Goal: Task Accomplishment & Management: Complete application form

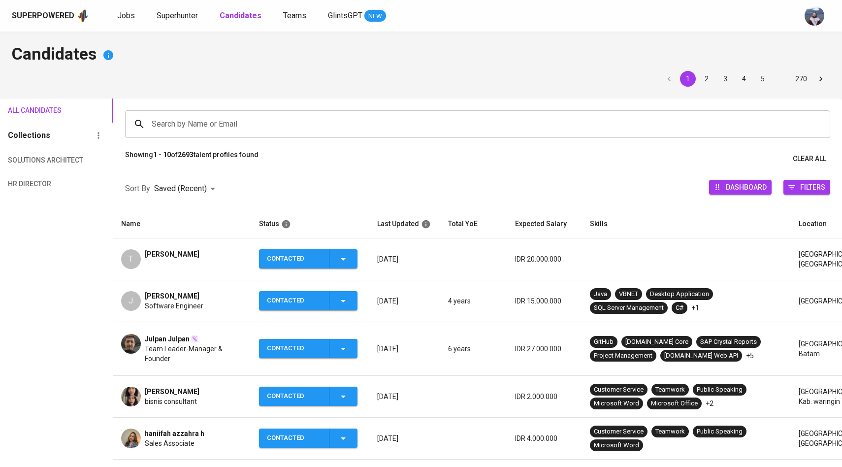
scroll to position [63, 0]
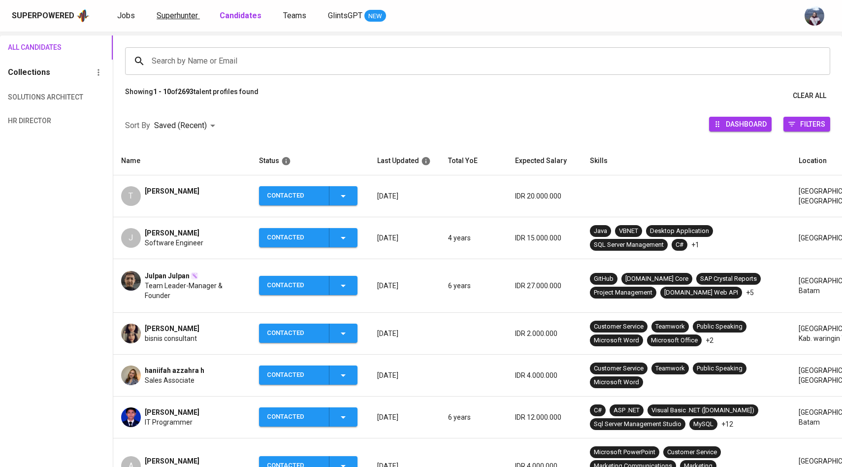
click at [173, 18] on span "Superhunter" at bounding box center [177, 15] width 41 height 9
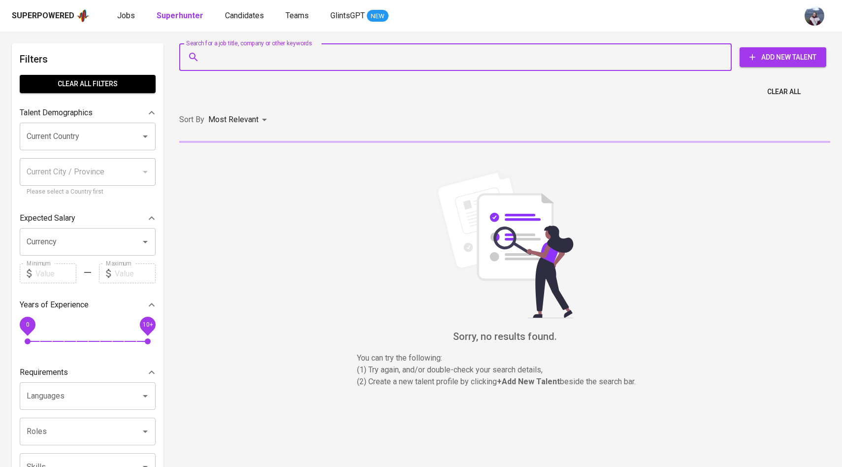
click at [222, 65] on input "Search for a job title, company or other keywords" at bounding box center [457, 57] width 509 height 19
paste input "[EMAIL_ADDRESS][DOMAIN_NAME]"
type input "[EMAIL_ADDRESS][DOMAIN_NAME]"
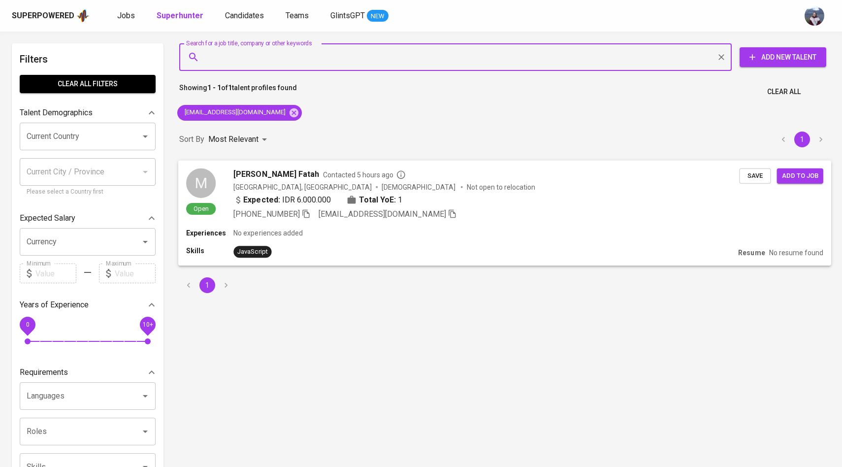
click at [203, 184] on div "M" at bounding box center [201, 183] width 30 height 30
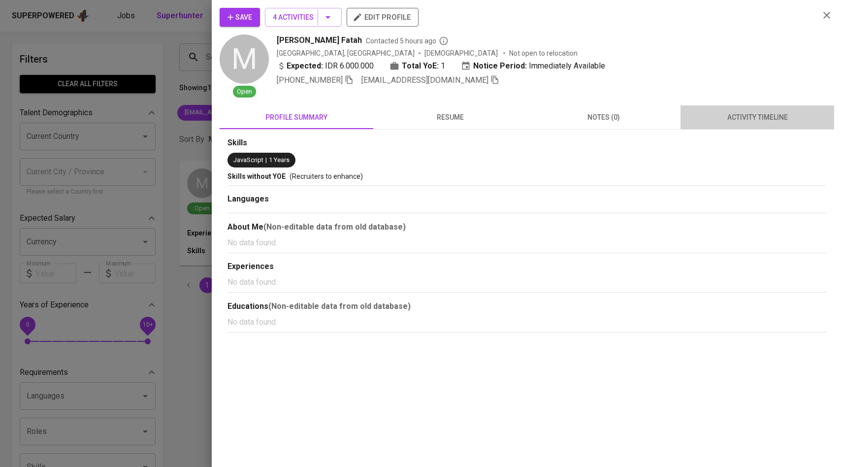
click at [734, 121] on span "activity timeline" at bounding box center [757, 117] width 142 height 12
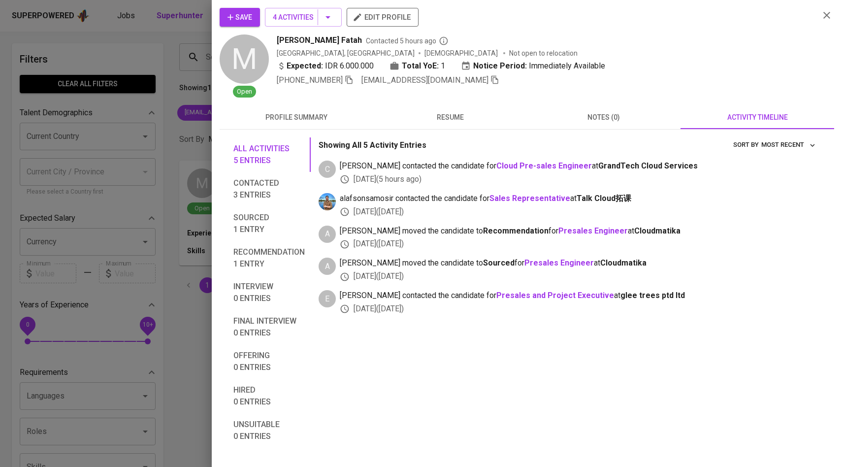
click at [173, 155] on div at bounding box center [421, 233] width 842 height 467
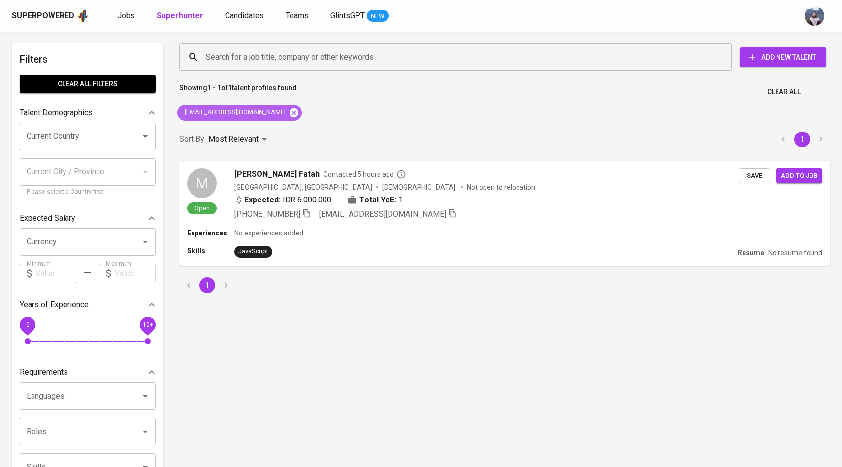
click at [289, 115] on icon at bounding box center [293, 112] width 9 height 9
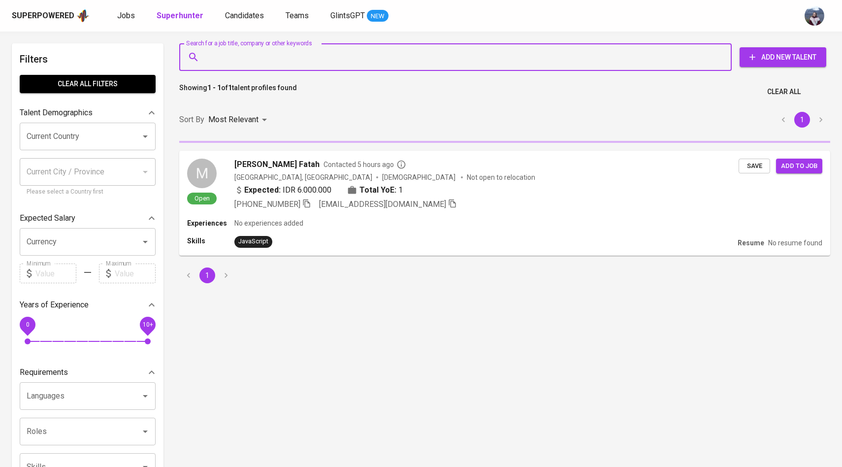
click at [287, 62] on input "Search for a job title, company or other keywords" at bounding box center [457, 57] width 509 height 19
paste input "[EMAIL_ADDRESS][DOMAIN_NAME]"
type input "[EMAIL_ADDRESS][DOMAIN_NAME]"
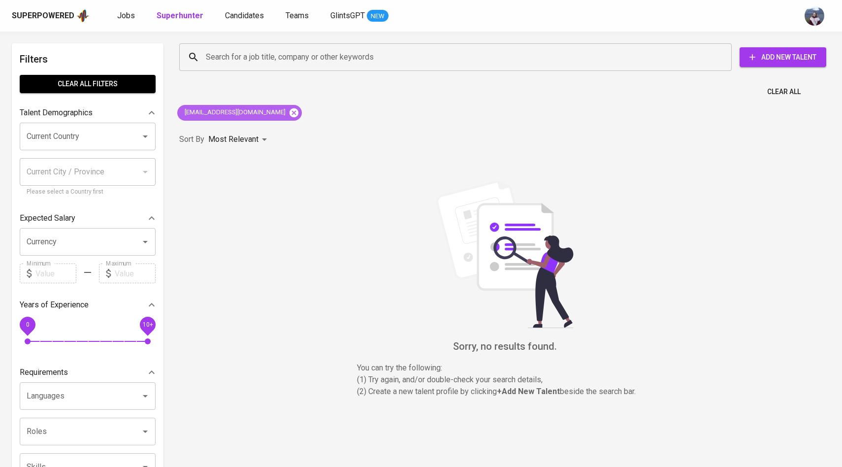
click at [289, 112] on icon at bounding box center [293, 112] width 9 height 9
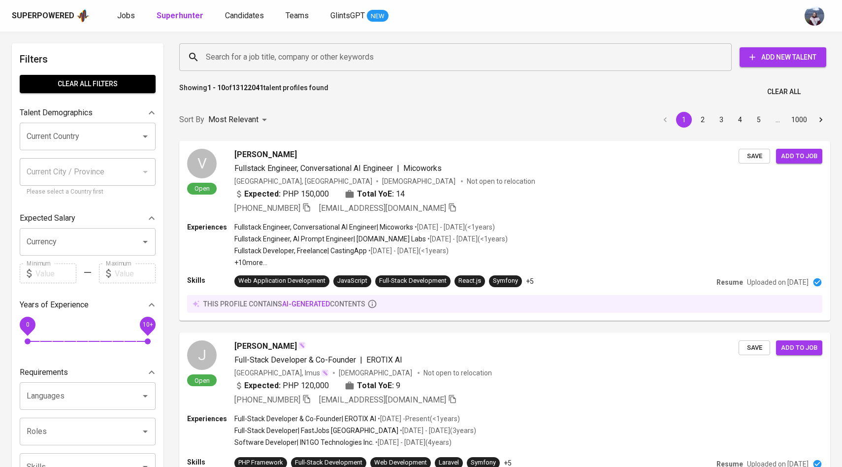
click at [268, 53] on input "Search for a job title, company or other keywords" at bounding box center [457, 57] width 509 height 19
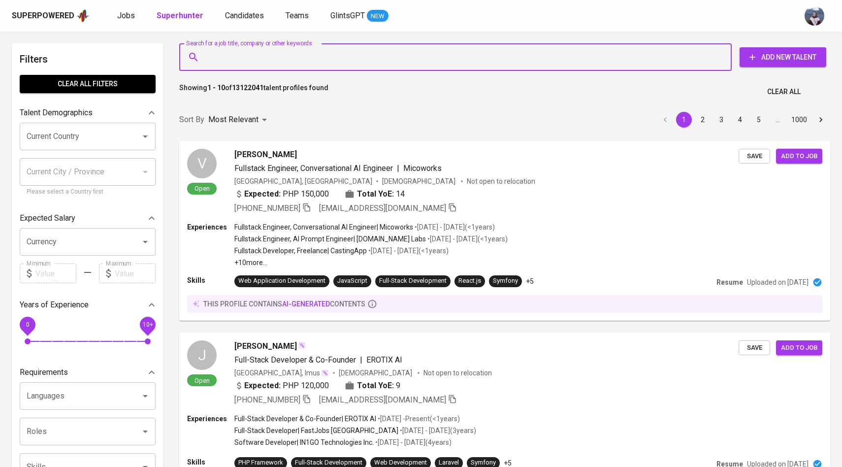
paste input "[EMAIL_ADDRESS][DOMAIN_NAME]"
type input "[EMAIL_ADDRESS][DOMAIN_NAME]"
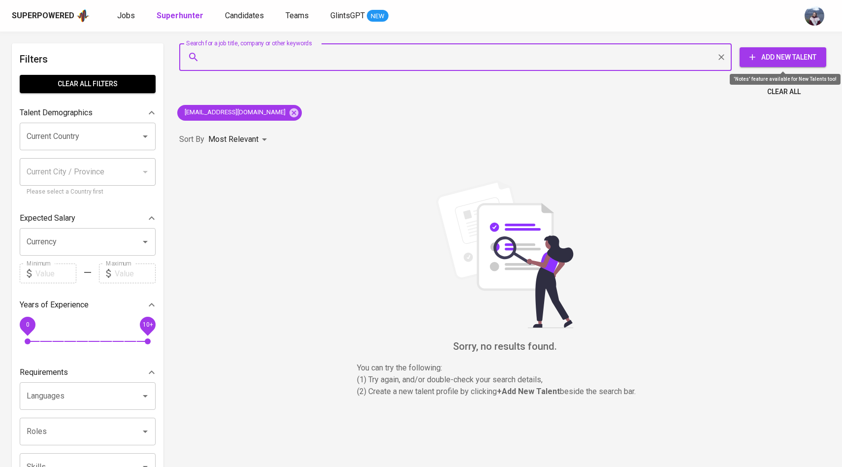
click at [783, 57] on span "Add New Talent" at bounding box center [782, 57] width 71 height 12
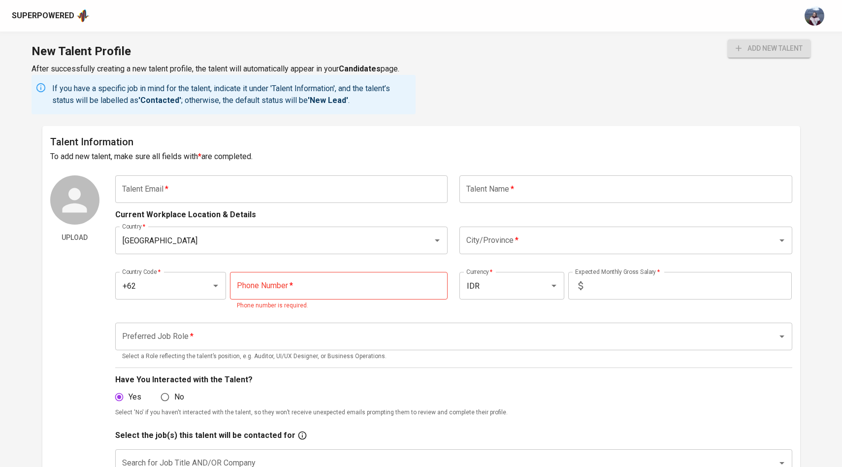
click at [421, 187] on input "text" at bounding box center [281, 189] width 333 height 28
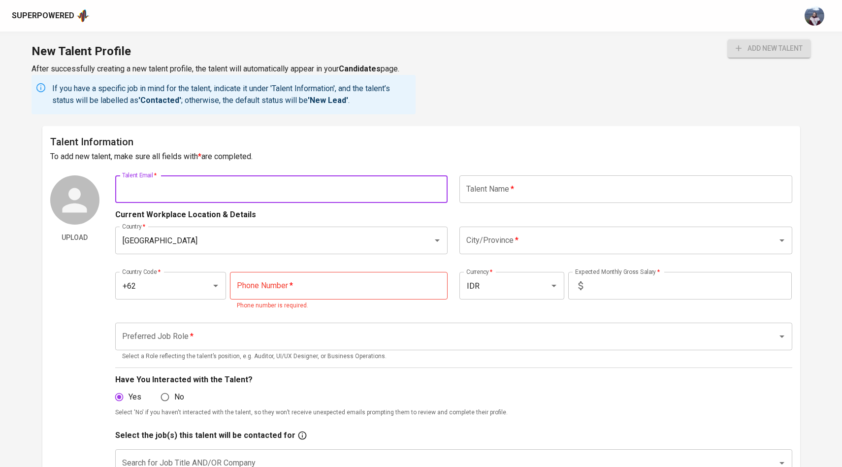
paste input "[EMAIL_ADDRESS][DOMAIN_NAME]"
type input "[EMAIL_ADDRESS][DOMAIN_NAME]"
click at [575, 188] on input "text" at bounding box center [625, 189] width 333 height 28
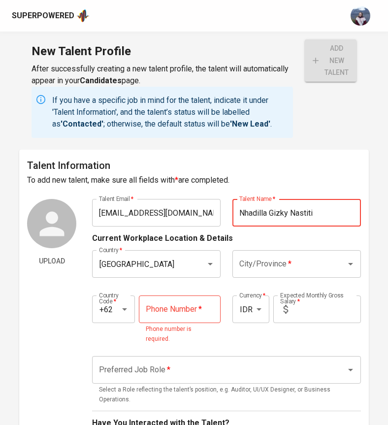
type input "Nhadilla Gizky Nastiti"
click at [308, 278] on div "Country   * [GEOGRAPHIC_DATA] Country * City/Province   * City/Province *" at bounding box center [226, 263] width 268 height 39
click at [313, 263] on input "City/Province   *" at bounding box center [283, 263] width 92 height 19
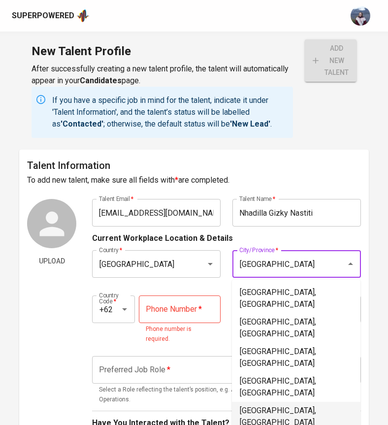
click at [279, 402] on li "[GEOGRAPHIC_DATA], [GEOGRAPHIC_DATA]" at bounding box center [296, 417] width 128 height 30
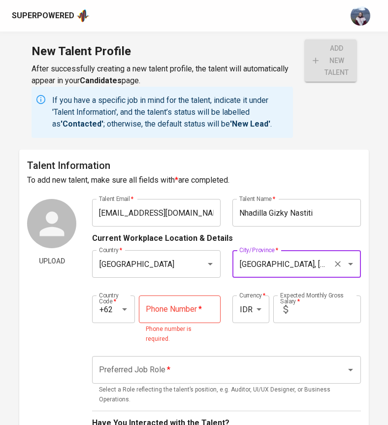
type input "[GEOGRAPHIC_DATA], [GEOGRAPHIC_DATA]"
click at [157, 307] on input "tel" at bounding box center [180, 309] width 82 height 28
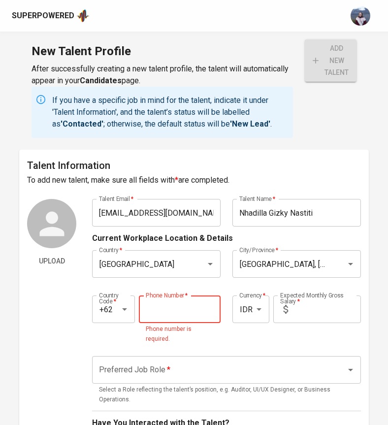
paste input "[PHONE_NUMBER]"
type input "[PHONE_NUMBER]"
click at [338, 306] on input "text" at bounding box center [326, 309] width 69 height 28
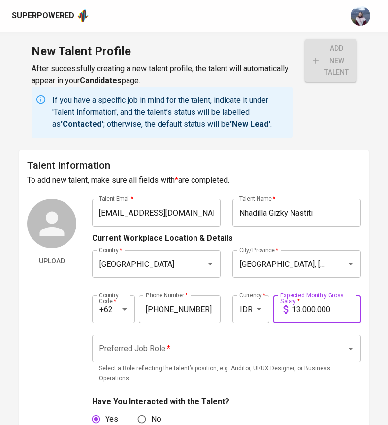
click at [288, 338] on div "Preferred Job Role *" at bounding box center [226, 349] width 268 height 28
type input "13.000.000"
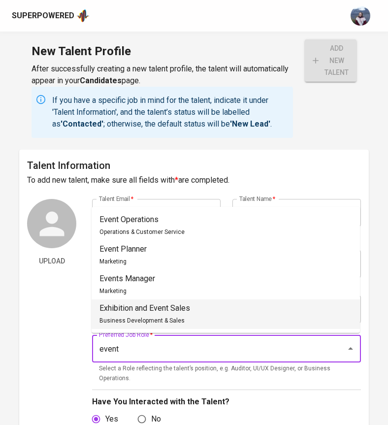
click at [243, 305] on li "Exhibition and Event Sales Business Development & Sales" at bounding box center [226, 314] width 268 height 30
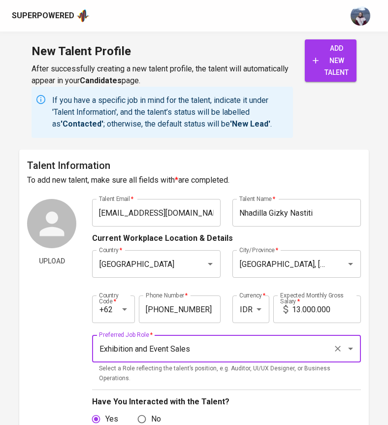
type input "Exhibition and Event Sales"
click at [339, 74] on span "add new talent" at bounding box center [331, 60] width 36 height 36
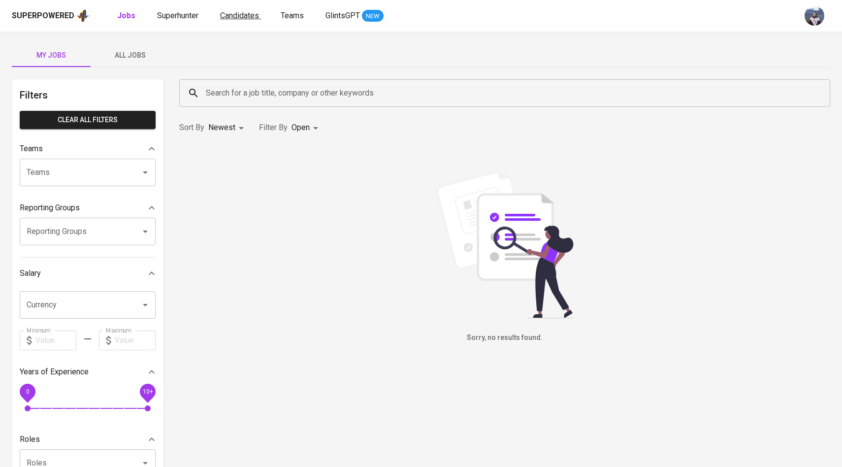
click at [220, 22] on link "Candidates" at bounding box center [240, 16] width 41 height 12
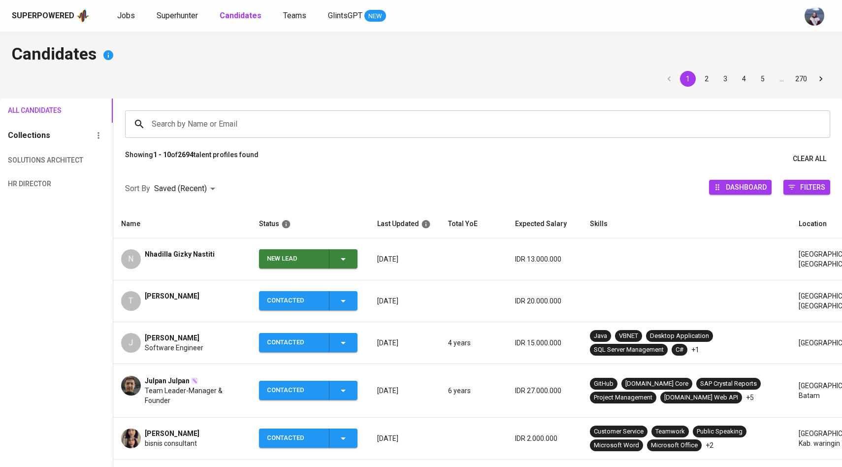
click at [330, 253] on div "New Lead" at bounding box center [308, 258] width 82 height 19
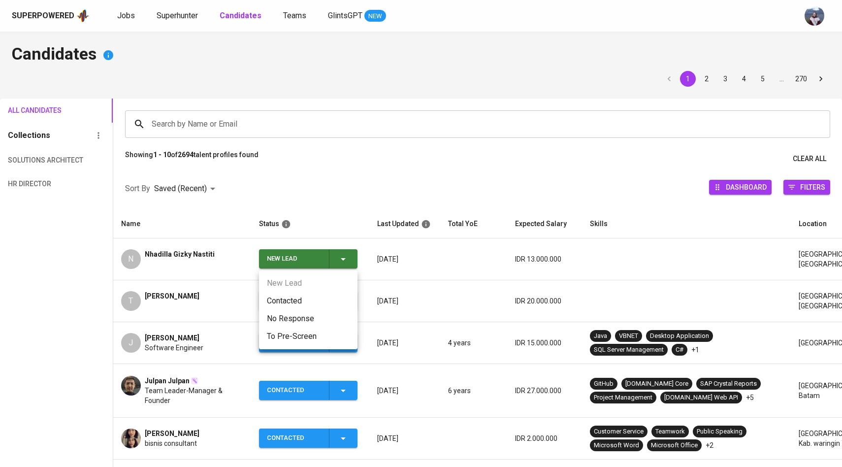
click at [307, 303] on li "Contacted" at bounding box center [308, 301] width 98 height 18
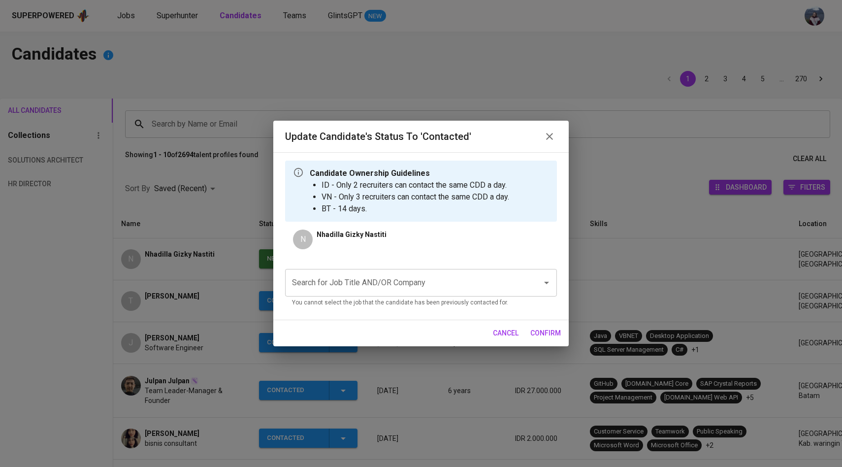
click at [352, 290] on input "Search for Job Title AND/OR Company" at bounding box center [406, 282] width 235 height 19
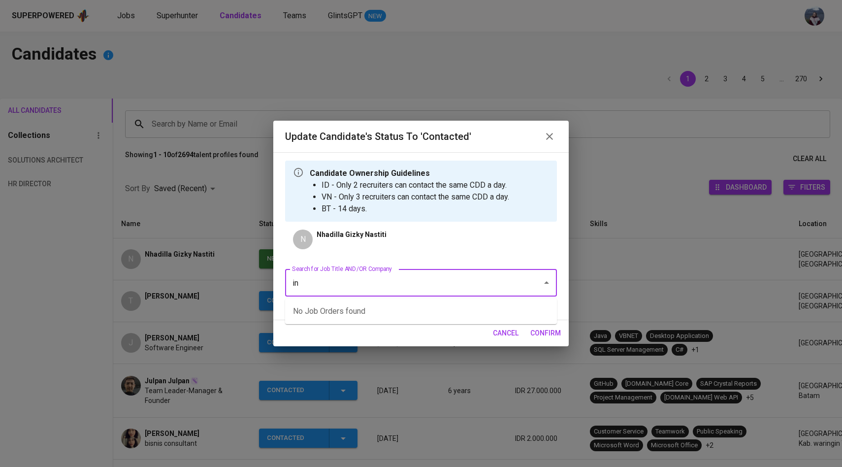
type input "i"
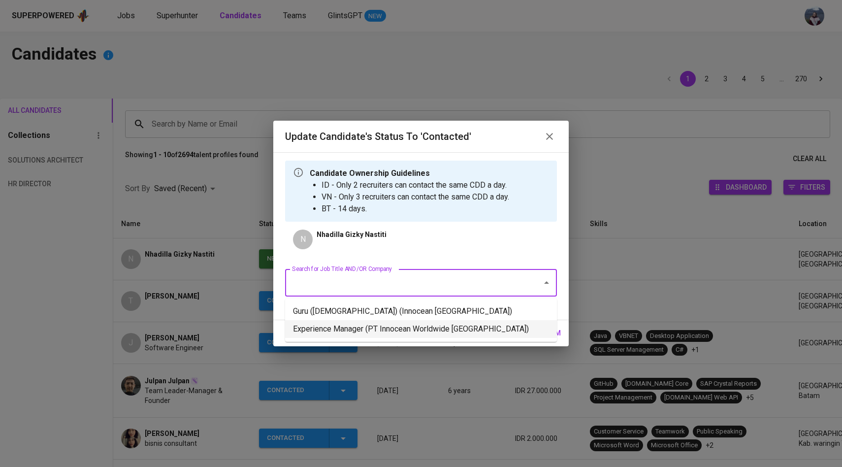
click at [408, 334] on li "Experience Manager (PT Innocean Worldwide Indonesia)" at bounding box center [421, 329] width 272 height 18
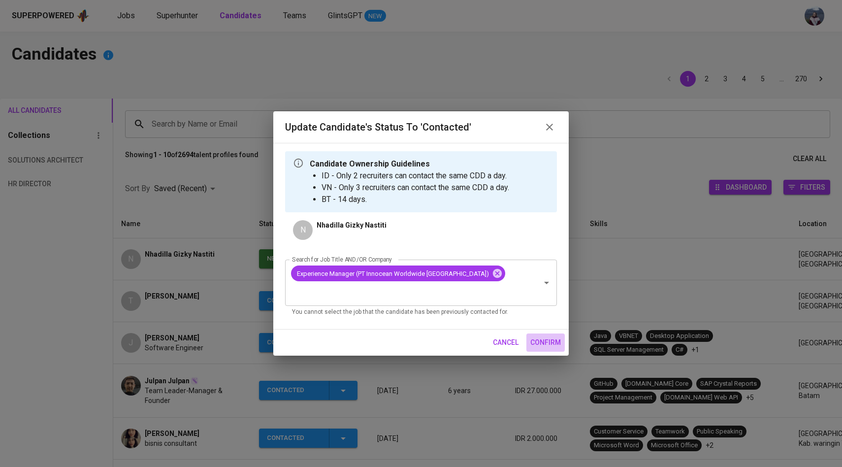
click at [541, 336] on span "confirm" at bounding box center [545, 342] width 31 height 12
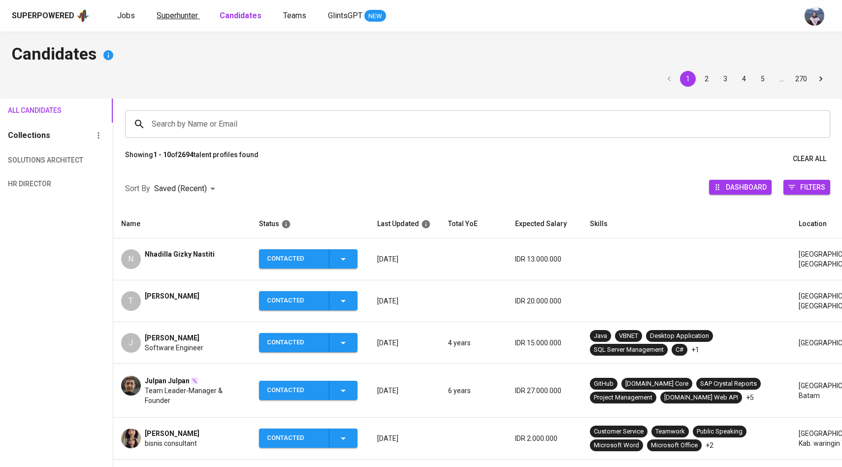
click at [173, 21] on link "Superhunter" at bounding box center [178, 16] width 43 height 12
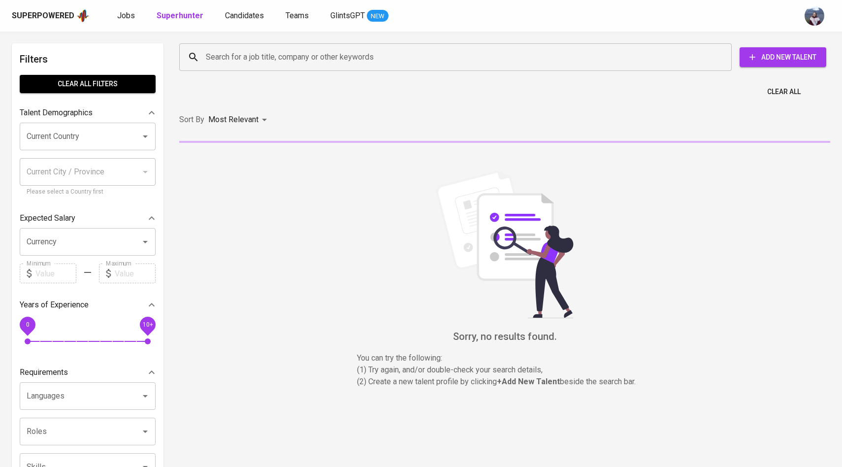
click at [211, 45] on div "Search for a job title, company or other keywords" at bounding box center [455, 57] width 552 height 28
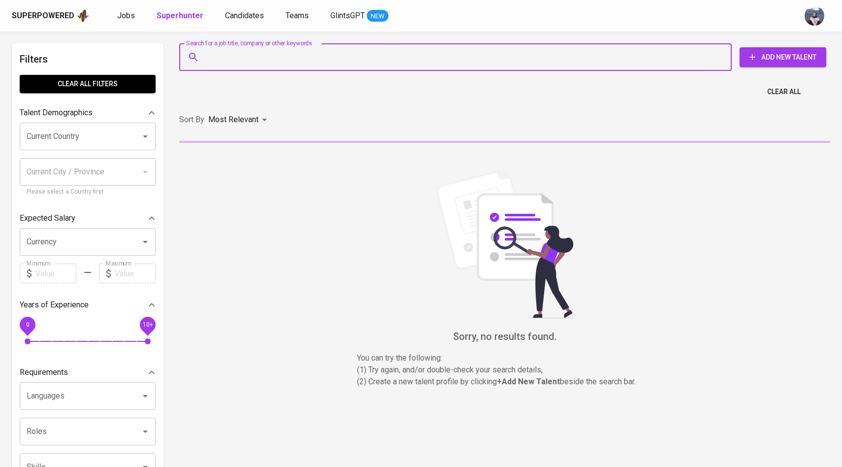
paste input "[EMAIL_ADDRESS][DOMAIN_NAME]"
type input "[EMAIL_ADDRESS][DOMAIN_NAME]"
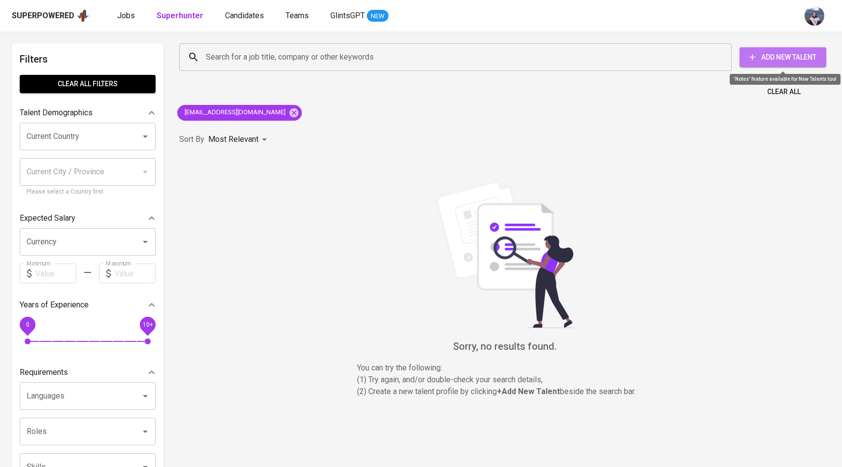
click at [751, 60] on icon "button" at bounding box center [752, 57] width 6 height 6
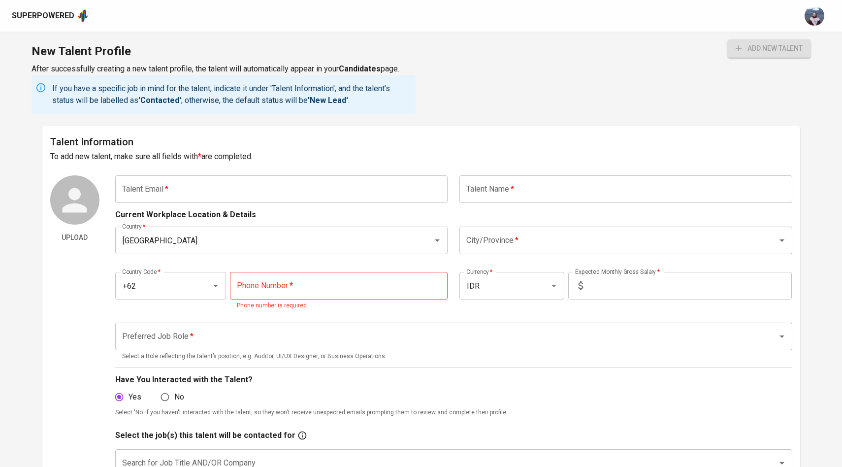
click at [246, 192] on input "text" at bounding box center [281, 189] width 333 height 28
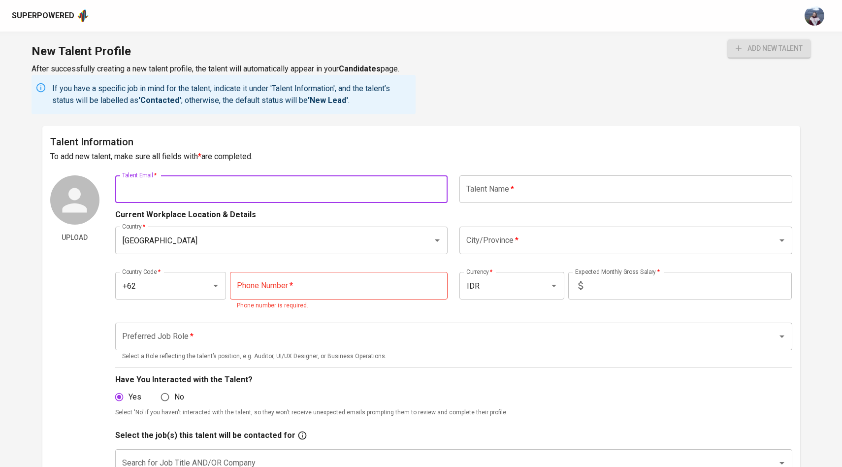
paste input "akbaralfian1212@gmail.com"
type input "akbaralfian1212@gmail.com"
click at [625, 194] on input "text" at bounding box center [625, 189] width 333 height 28
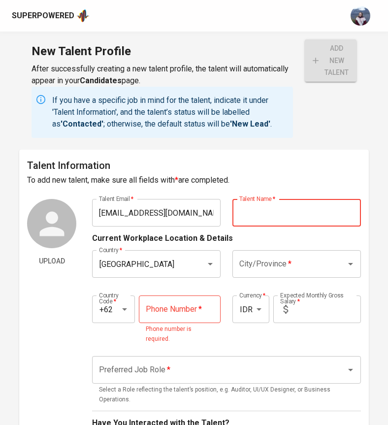
type input "a"
type input "Akbar Alfian"
click at [290, 264] on input "City/Province   *" at bounding box center [283, 263] width 92 height 19
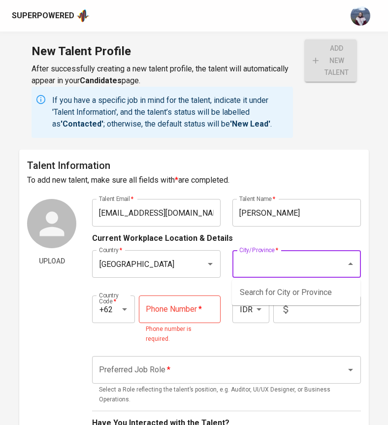
type input "j"
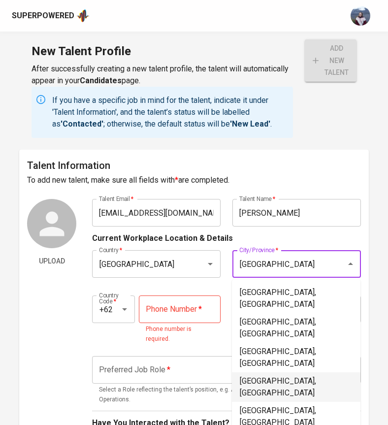
click at [269, 372] on li "[GEOGRAPHIC_DATA], [GEOGRAPHIC_DATA]" at bounding box center [296, 387] width 128 height 30
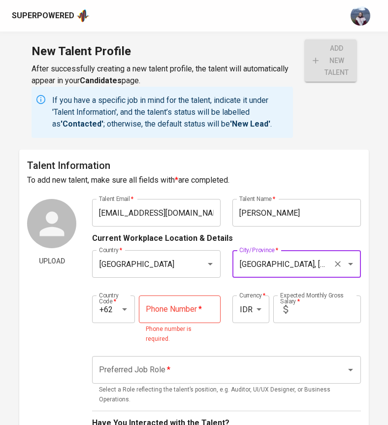
type input "[GEOGRAPHIC_DATA], [GEOGRAPHIC_DATA]"
click at [201, 317] on input "tel" at bounding box center [180, 309] width 82 height 28
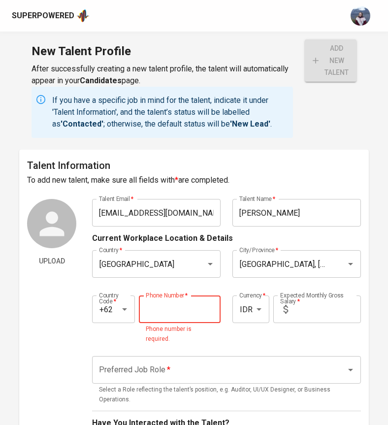
paste input "822-3269-4377"
type input "822-3269-4377"
click at [320, 310] on input "text" at bounding box center [326, 309] width 69 height 28
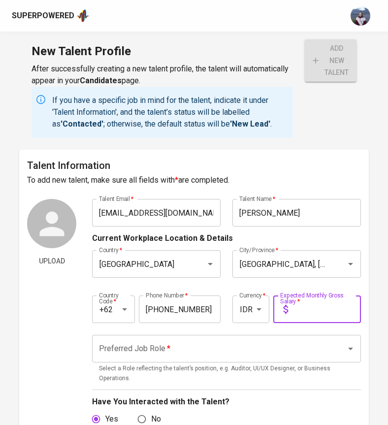
type input "1"
type input "20.000.000"
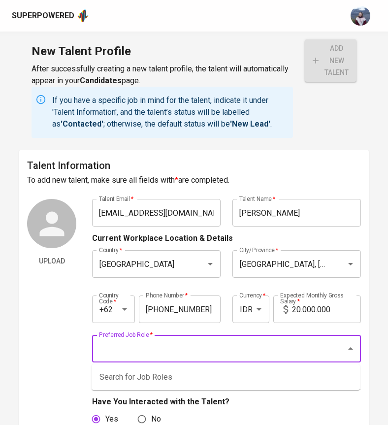
click at [256, 347] on input "Preferred Job Role   *" at bounding box center [212, 348] width 232 height 19
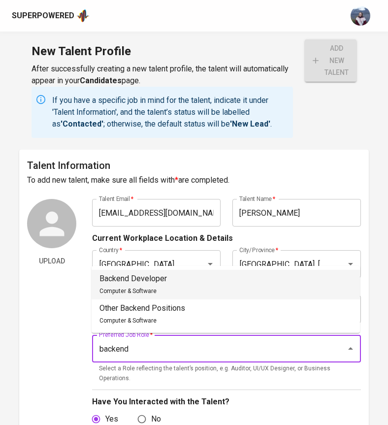
click at [245, 287] on li "Backend Developer Computer & Software" at bounding box center [226, 285] width 268 height 30
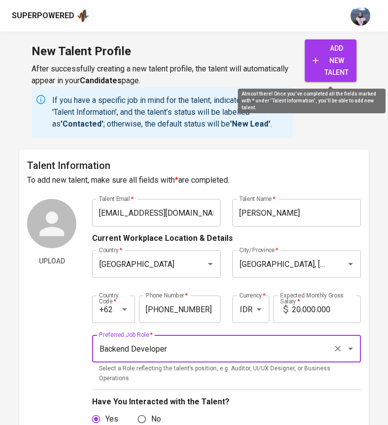
type input "Backend Developer"
click at [326, 71] on span "add new talent" at bounding box center [331, 60] width 36 height 36
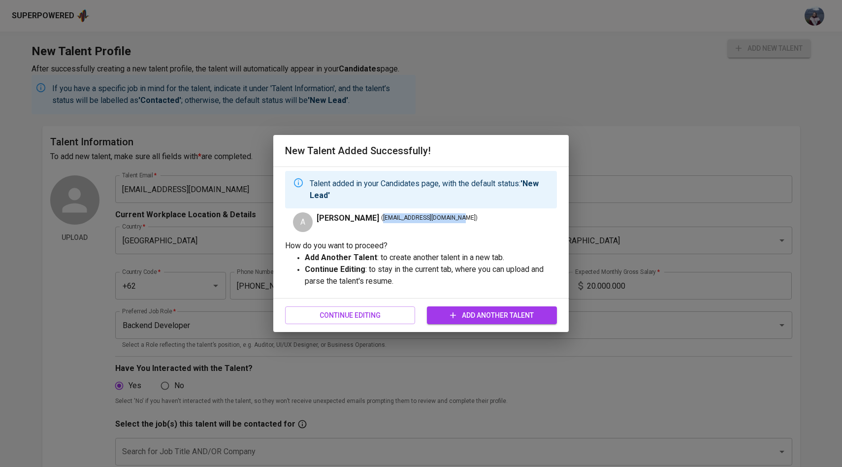
drag, startPoint x: 439, startPoint y: 218, endPoint x: 364, endPoint y: 220, distance: 75.3
click at [381, 220] on span "( akbaralfian1212@gmail.com )" at bounding box center [429, 218] width 96 height 10
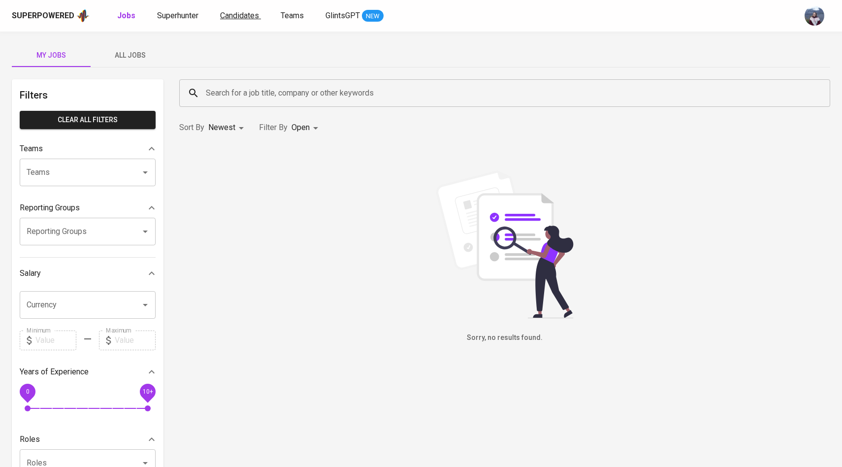
click at [246, 16] on span "Candidates" at bounding box center [239, 15] width 39 height 9
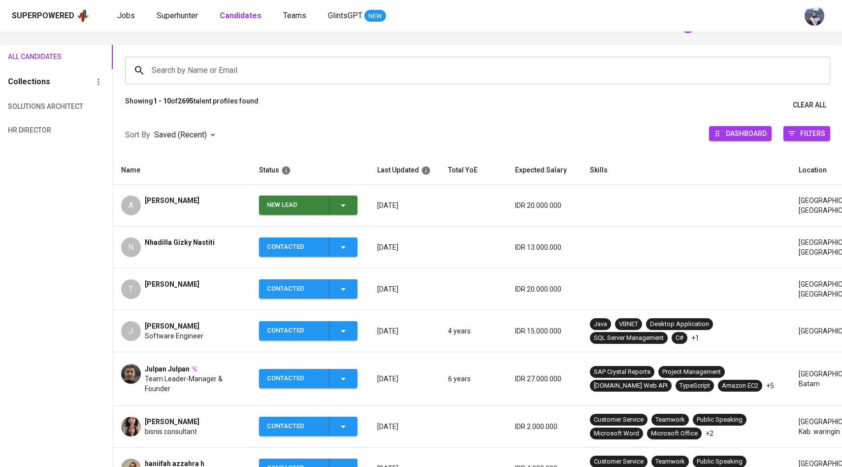
scroll to position [57, 0]
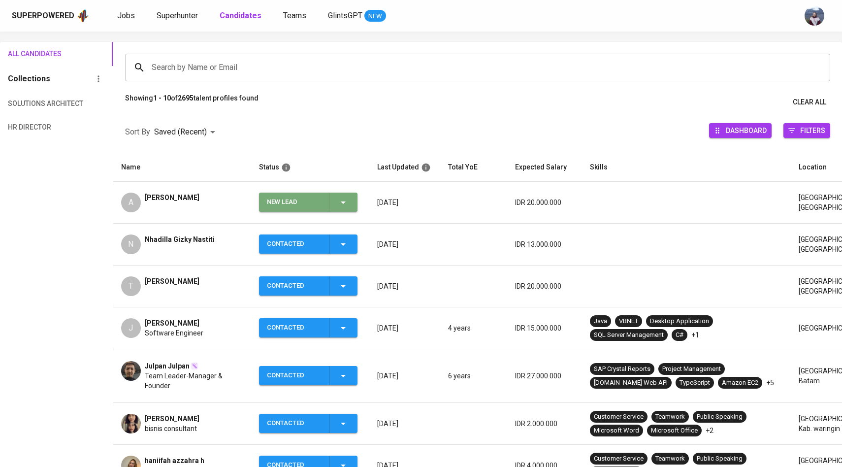
click at [345, 209] on div "New Lead" at bounding box center [308, 201] width 82 height 19
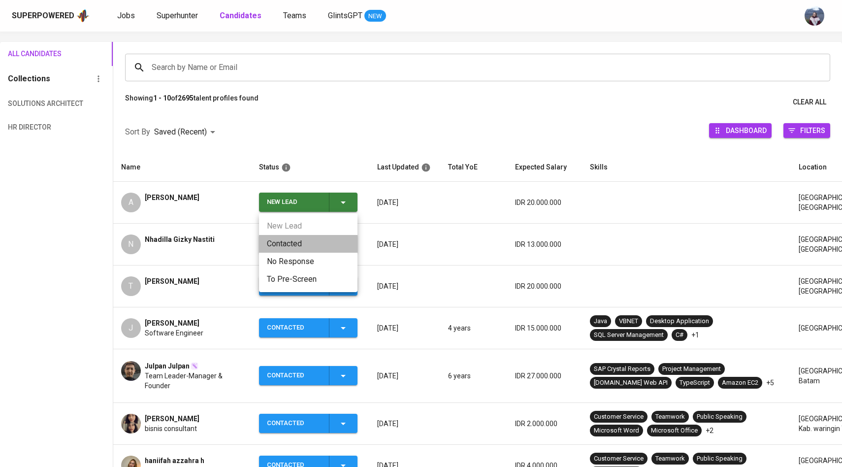
click at [291, 240] on li "Contacted" at bounding box center [308, 244] width 98 height 18
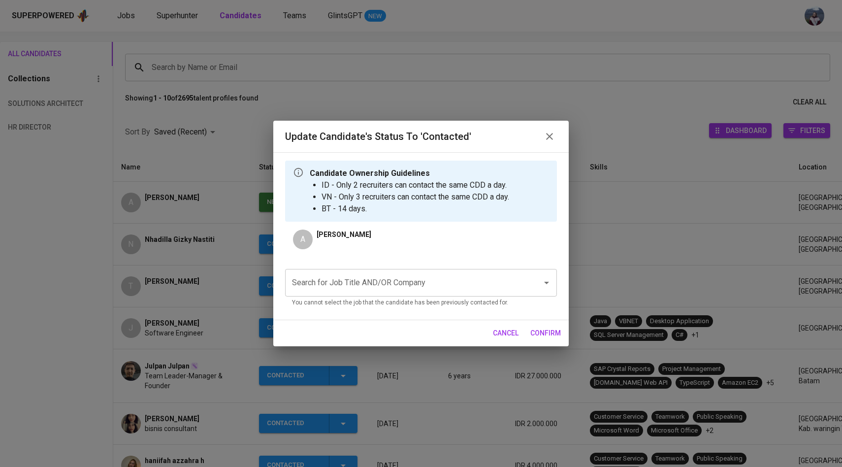
click at [333, 294] on div "Search for Job Title AND/OR Company" at bounding box center [421, 283] width 272 height 28
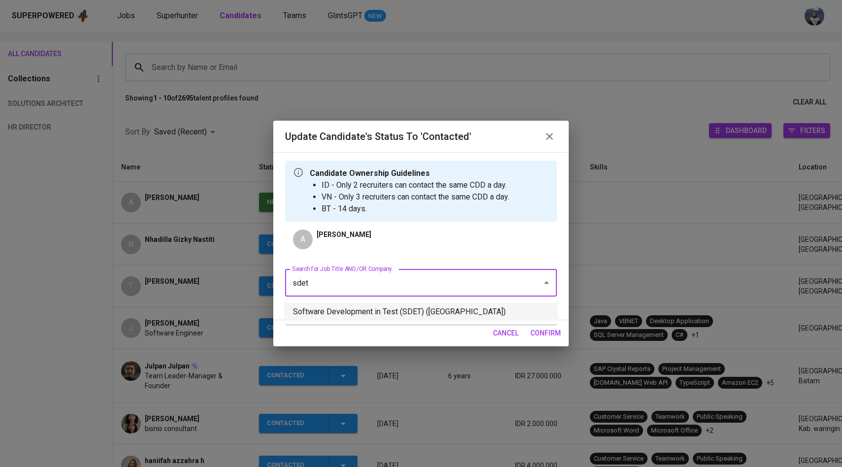
click at [344, 309] on li "Software Development in Test (SDET) (National University of Singapore)" at bounding box center [421, 312] width 272 height 18
type input "sdet"
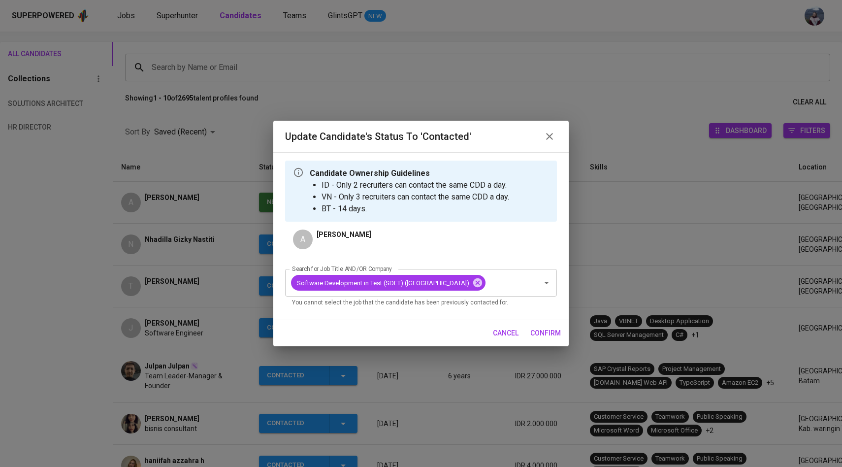
click at [537, 339] on span "confirm" at bounding box center [545, 333] width 31 height 12
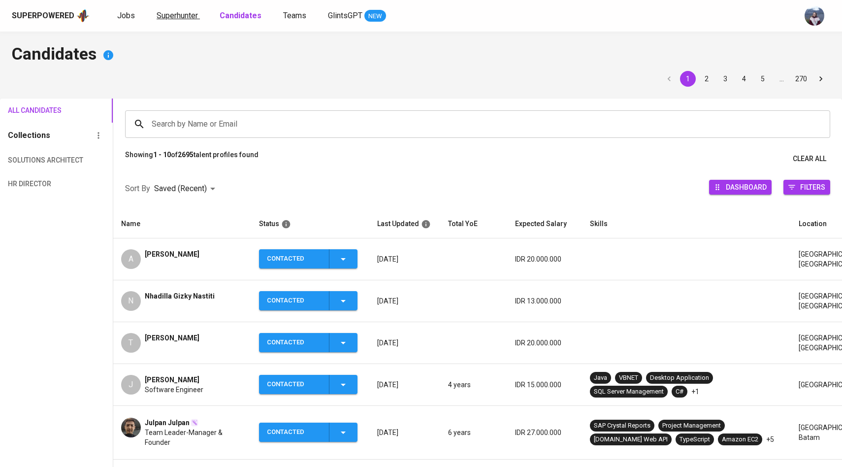
click at [185, 13] on span "Superhunter" at bounding box center [177, 15] width 41 height 9
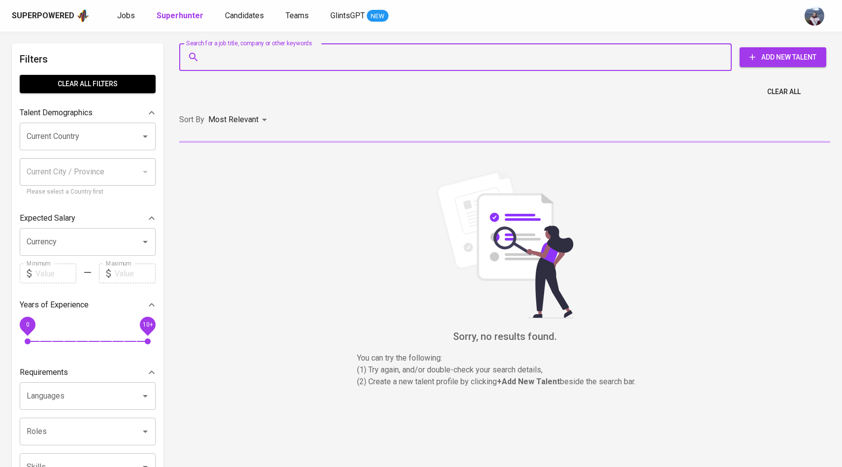
click at [208, 60] on input "Search for a job title, company or other keywords" at bounding box center [457, 57] width 509 height 19
paste input "najoanregi@gmail.com"
type input "najoanregi@gmail.com"
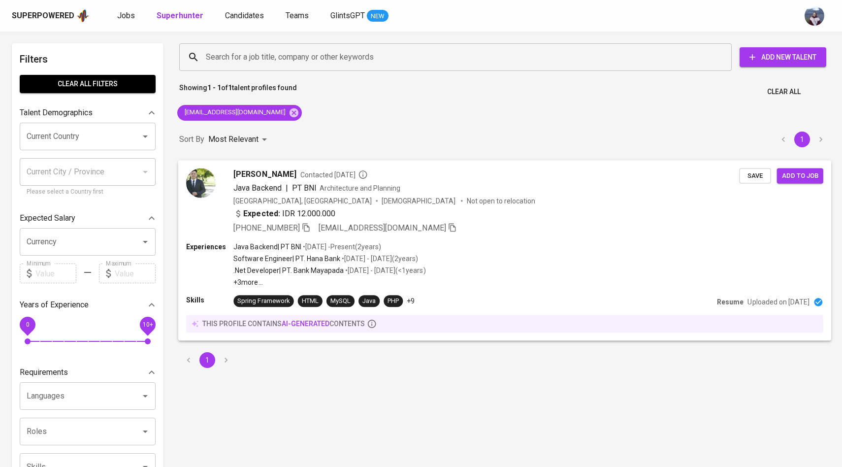
click at [205, 202] on div at bounding box center [201, 200] width 30 height 65
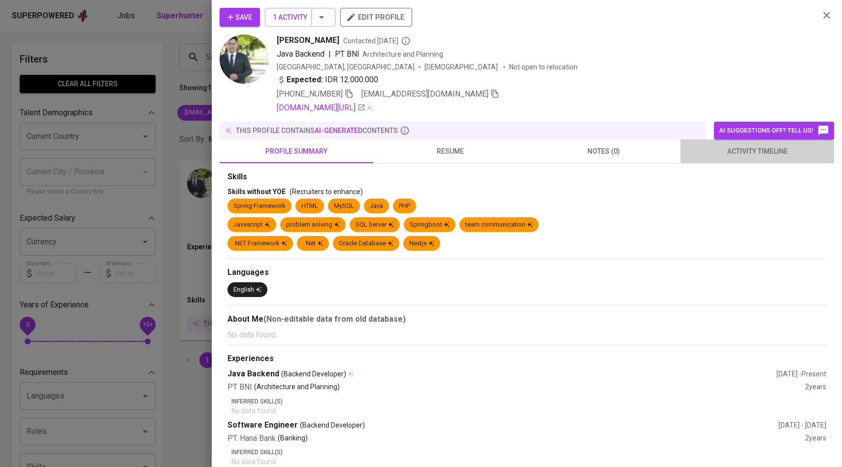
click at [768, 154] on span "activity timeline" at bounding box center [757, 151] width 142 height 12
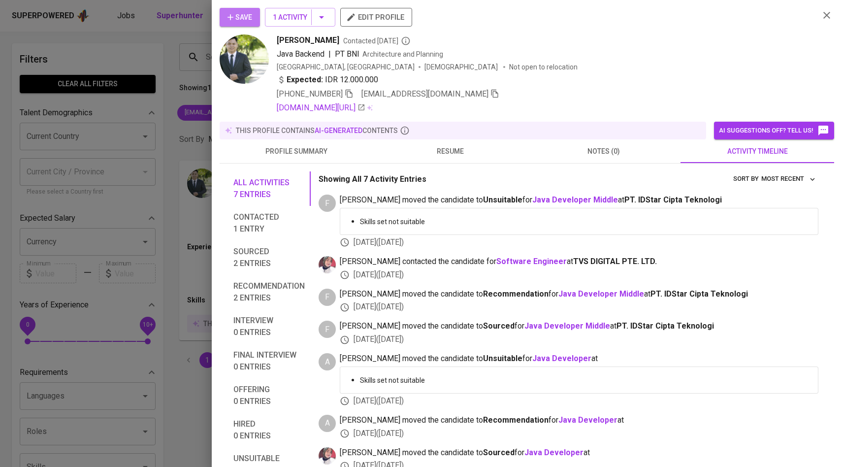
click at [250, 18] on span "Save" at bounding box center [239, 17] width 25 height 12
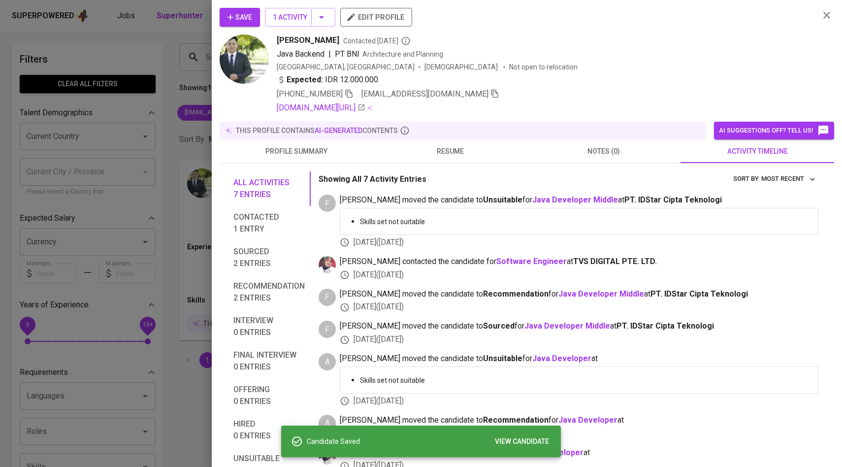
click at [166, 157] on div at bounding box center [421, 233] width 842 height 467
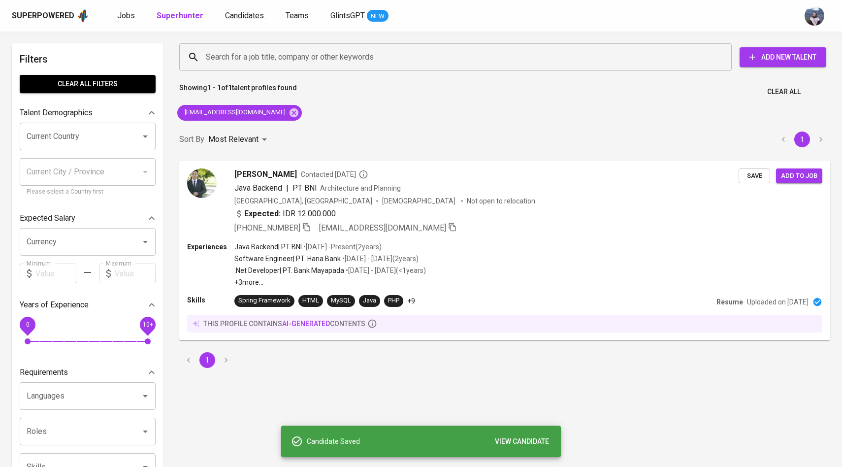
click at [247, 12] on span "Candidates" at bounding box center [244, 15] width 39 height 9
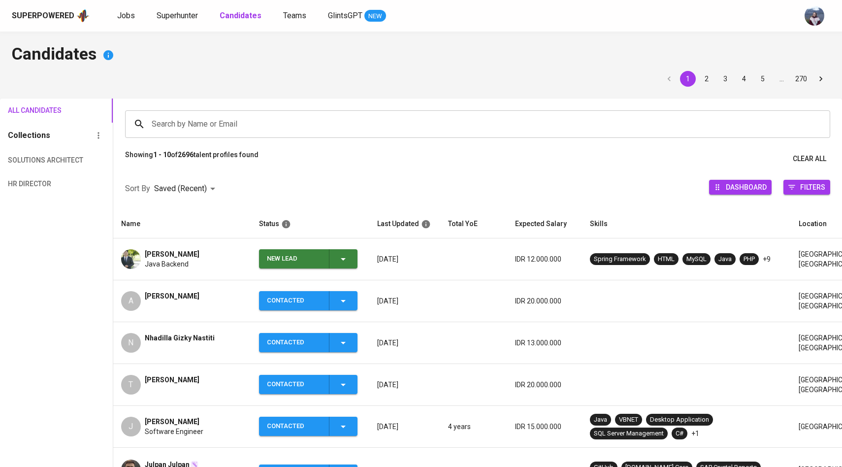
scroll to position [52, 0]
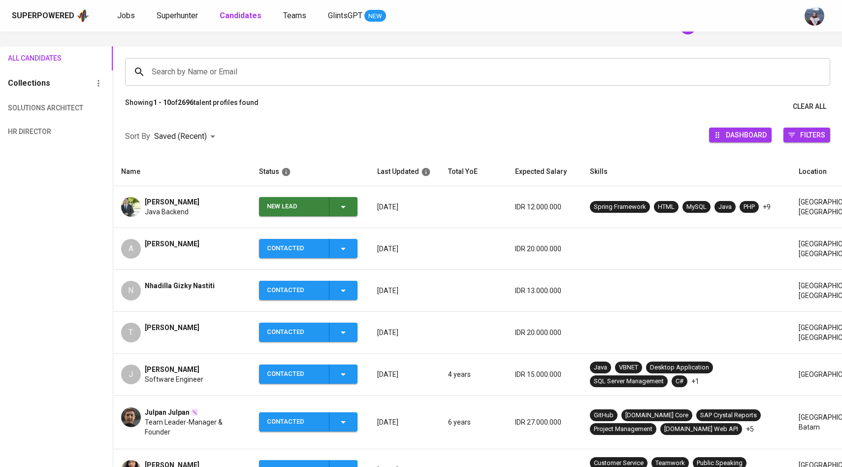
click at [341, 206] on icon "button" at bounding box center [343, 207] width 12 height 12
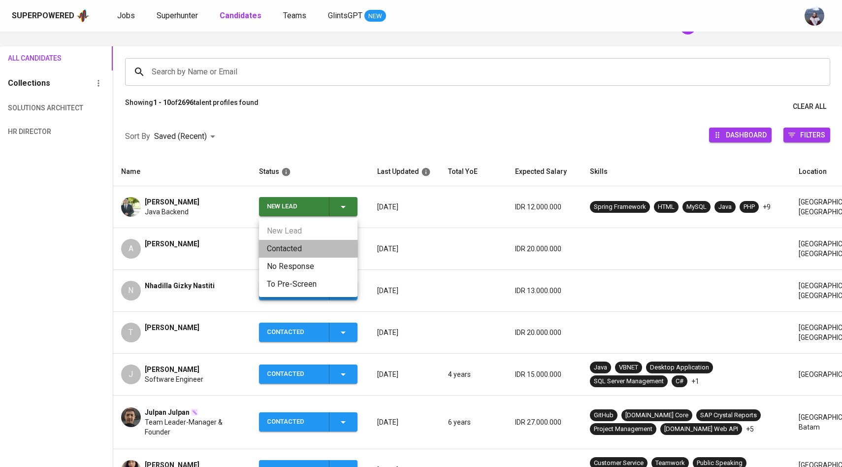
click at [297, 249] on li "Contacted" at bounding box center [308, 249] width 98 height 18
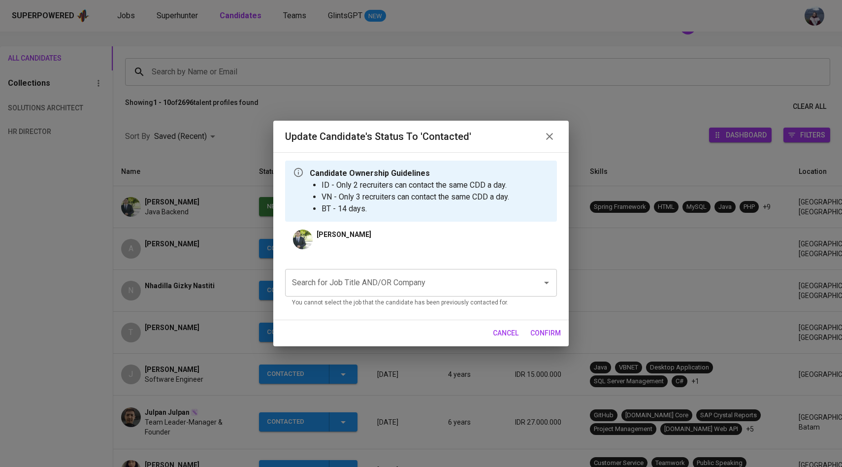
click at [346, 280] on input "Search for Job Title AND/OR Company" at bounding box center [406, 282] width 235 height 19
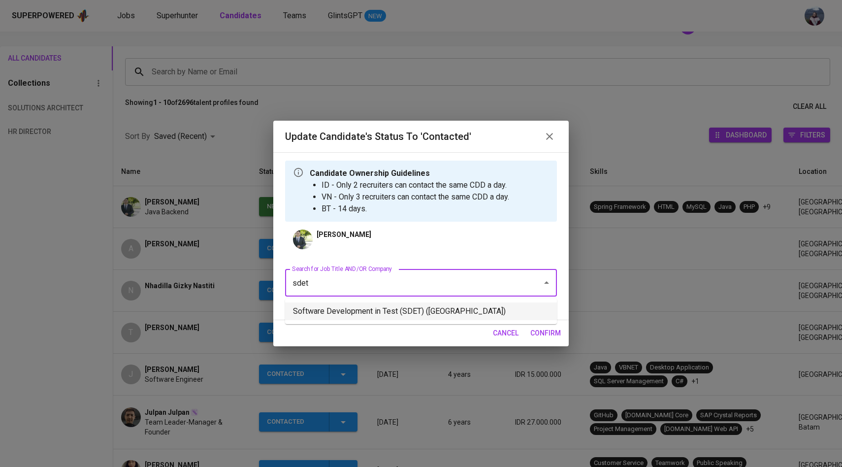
click at [359, 309] on li "Software Development in Test (SDET) (National University of Singapore)" at bounding box center [421, 311] width 272 height 18
type input "sdet"
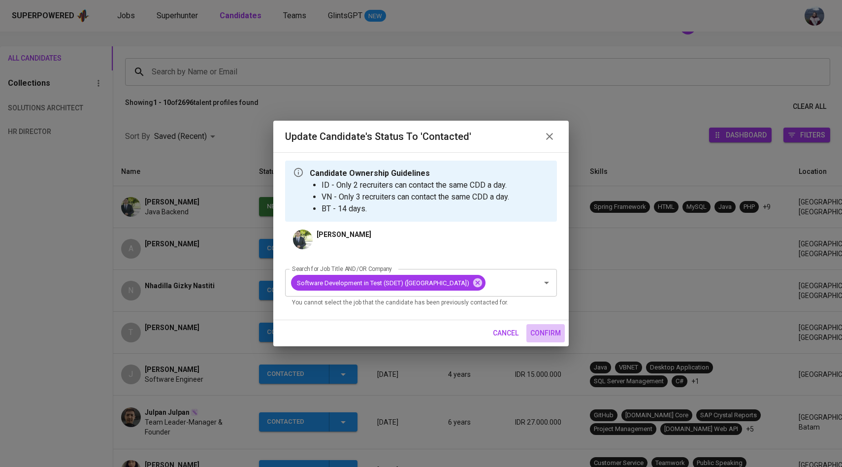
click at [552, 339] on span "confirm" at bounding box center [545, 333] width 31 height 12
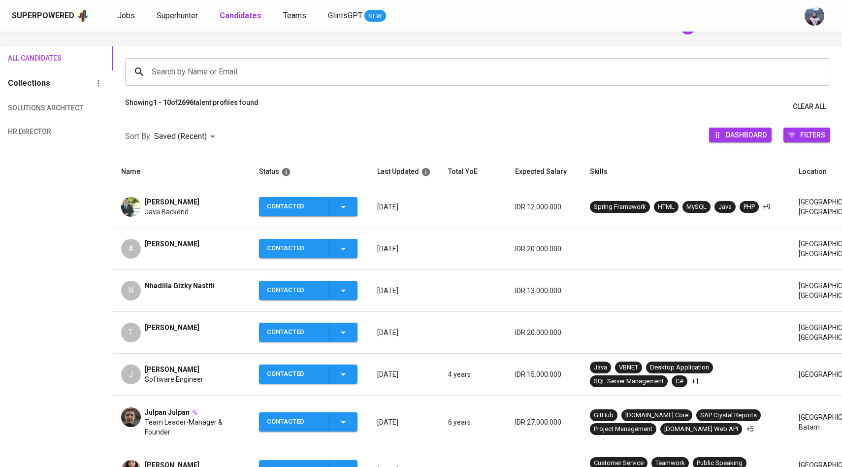
click at [190, 14] on span "Superhunter" at bounding box center [177, 15] width 41 height 9
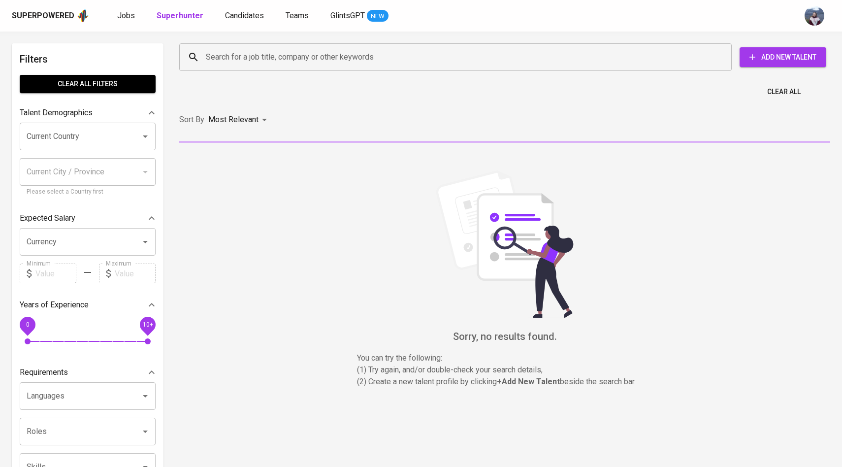
click at [225, 59] on input "Search for a job title, company or other keywords" at bounding box center [457, 57] width 509 height 19
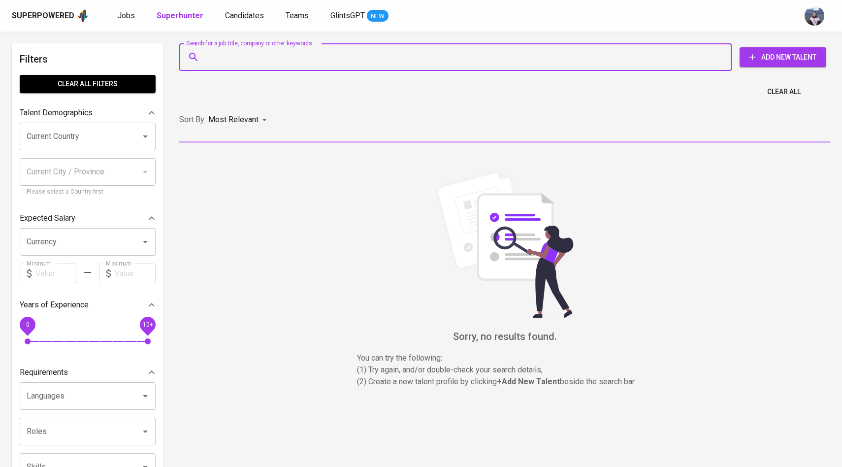
paste input "noeralim21@gmail.com"
type input "noeralim21@gmail.com"
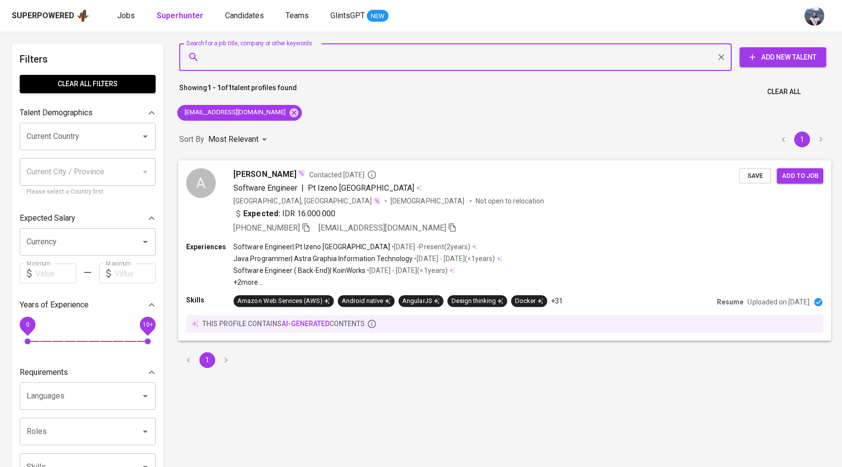
click at [210, 177] on div "A" at bounding box center [201, 183] width 30 height 30
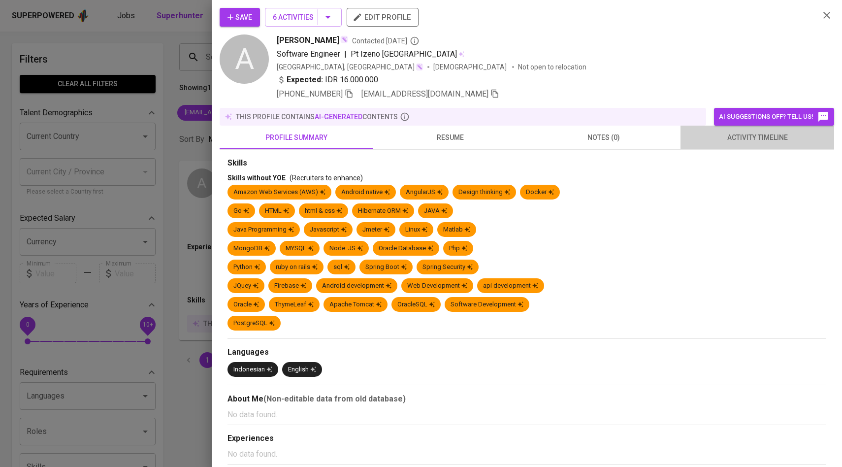
click at [742, 133] on span "activity timeline" at bounding box center [757, 137] width 142 height 12
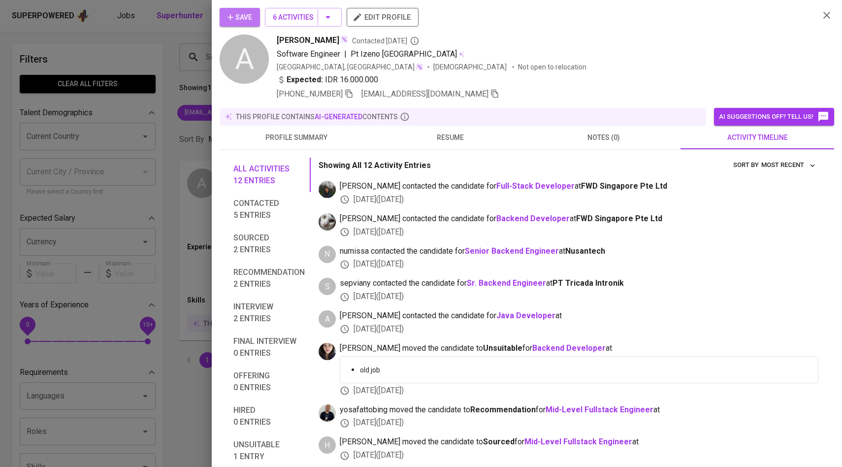
click at [251, 23] on button "Save" at bounding box center [239, 17] width 40 height 19
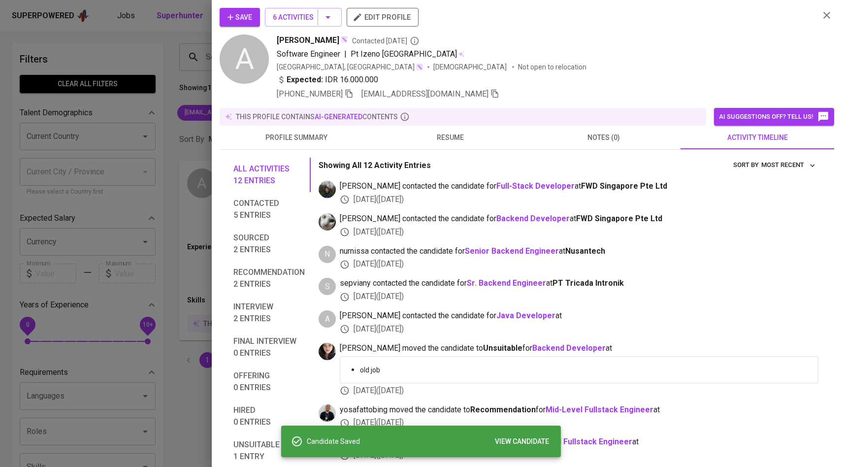
click at [146, 155] on div at bounding box center [421, 233] width 842 height 467
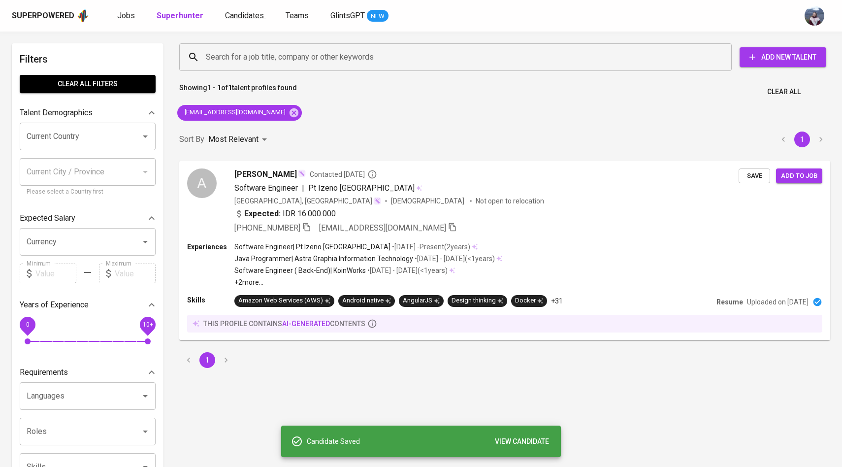
click at [249, 20] on link "Candidates" at bounding box center [245, 16] width 41 height 12
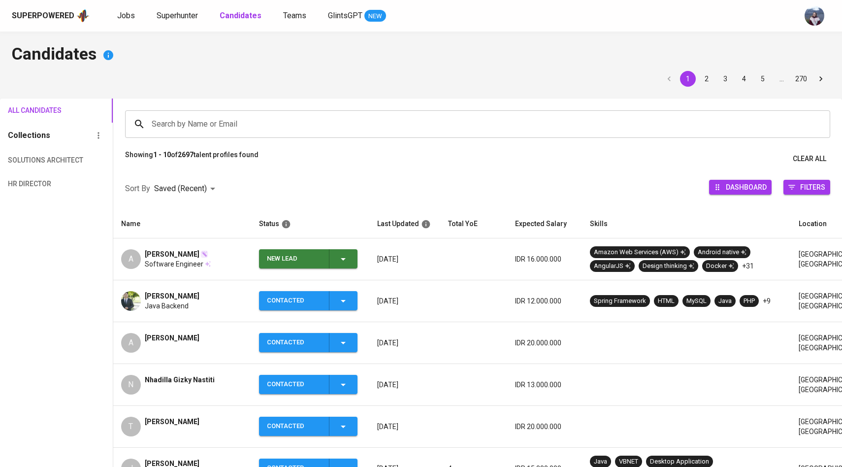
click at [344, 262] on icon "button" at bounding box center [343, 259] width 12 height 12
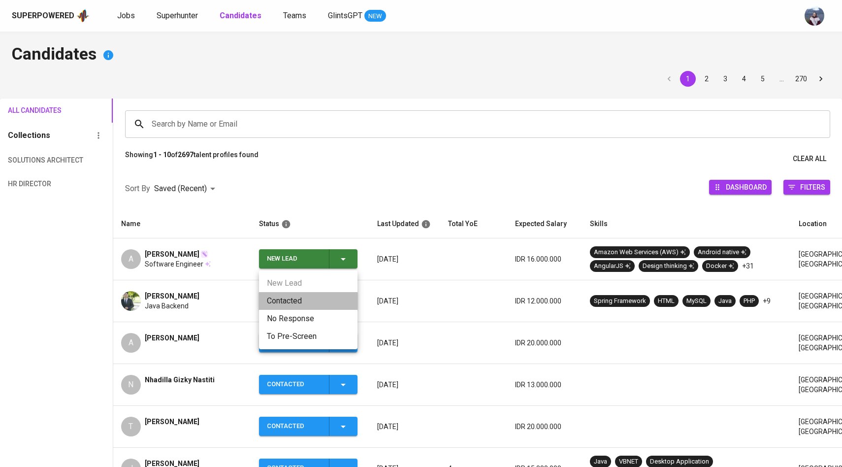
click at [297, 308] on li "Contacted" at bounding box center [308, 301] width 98 height 18
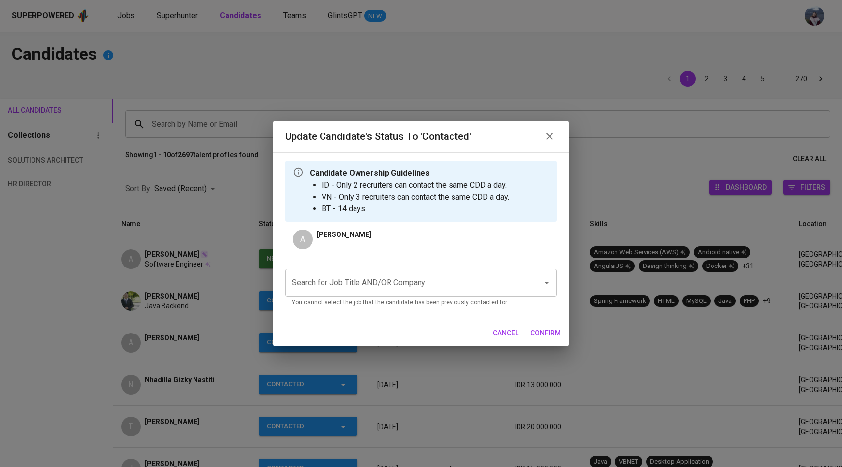
click at [343, 288] on input "Search for Job Title AND/OR Company" at bounding box center [406, 282] width 235 height 19
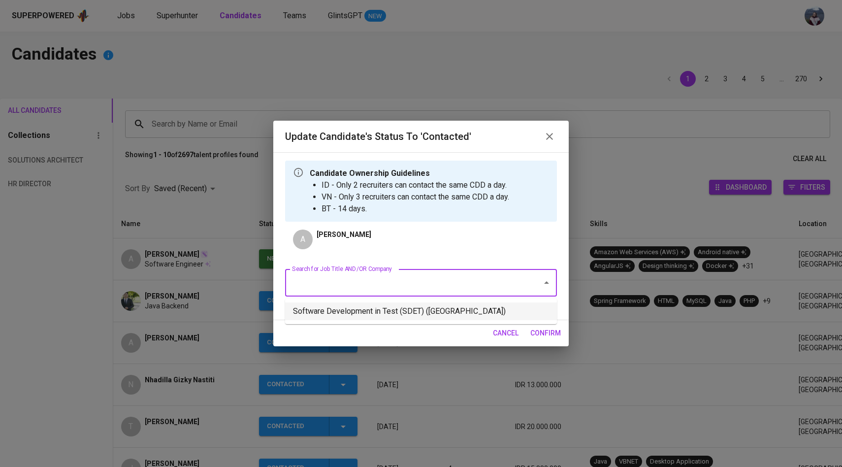
click at [346, 305] on li "Software Development in Test (SDET) (National University of Singapore)" at bounding box center [421, 311] width 272 height 18
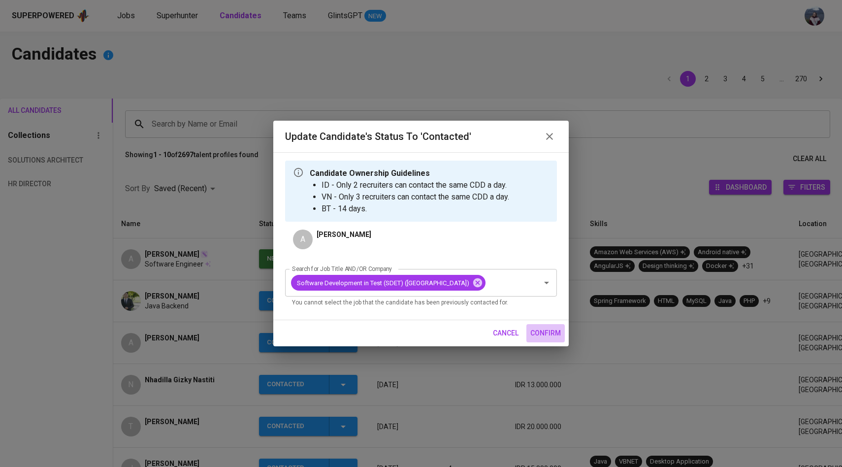
click at [546, 334] on button "confirm" at bounding box center [545, 333] width 38 height 18
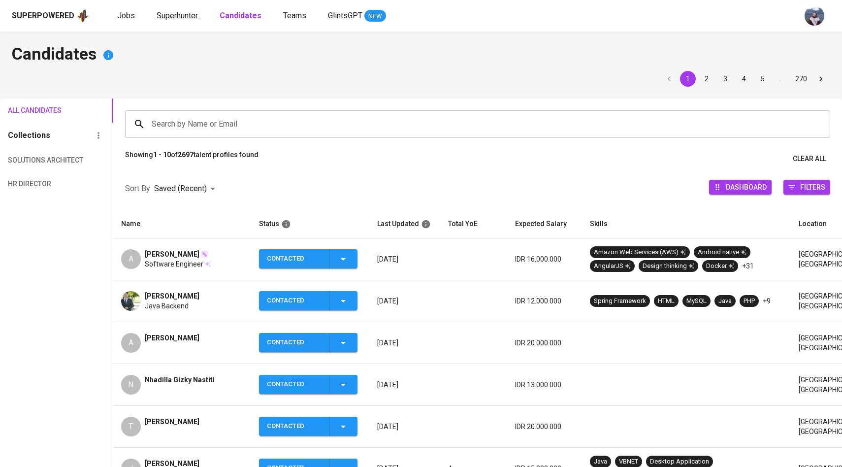
click at [183, 13] on span "Superhunter" at bounding box center [177, 15] width 41 height 9
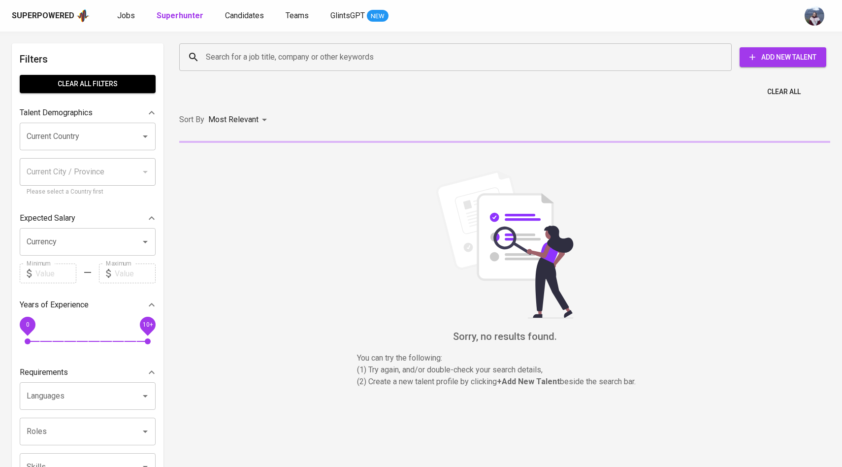
click at [223, 57] on input "Search for a job title, company or other keywords" at bounding box center [457, 57] width 509 height 19
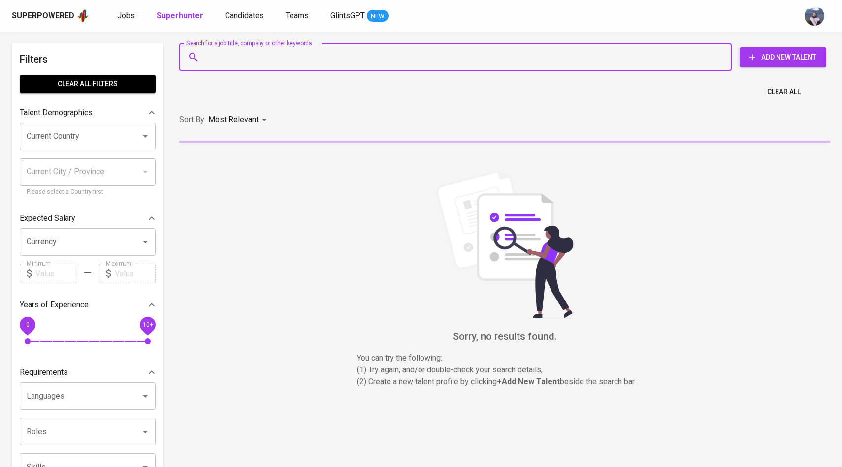
paste input "deanchristiananda@gmail.com"
type input "deanchristiananda@gmail.com"
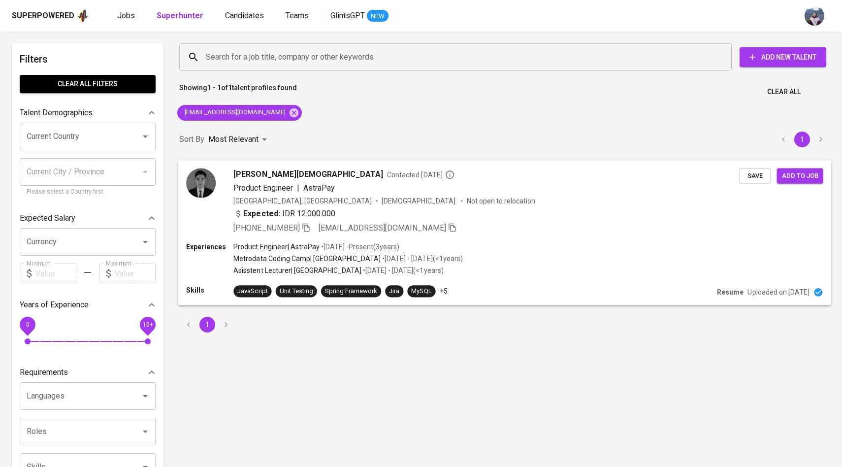
click at [197, 171] on img at bounding box center [201, 183] width 30 height 30
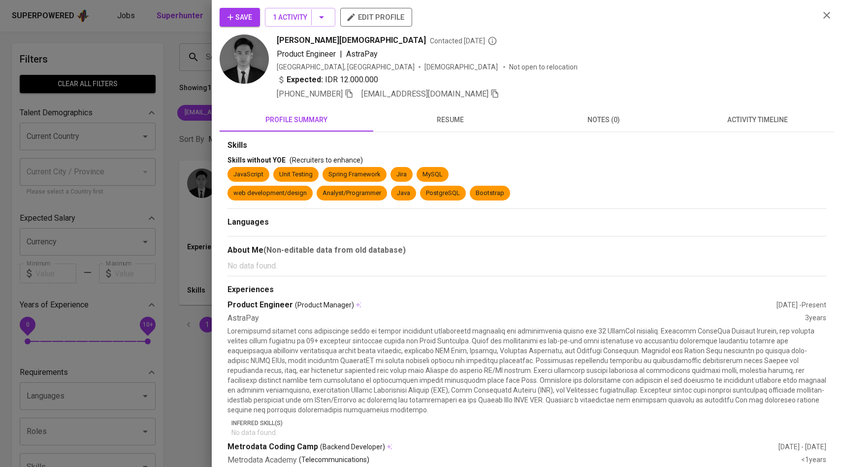
click at [747, 115] on span "activity timeline" at bounding box center [757, 120] width 142 height 12
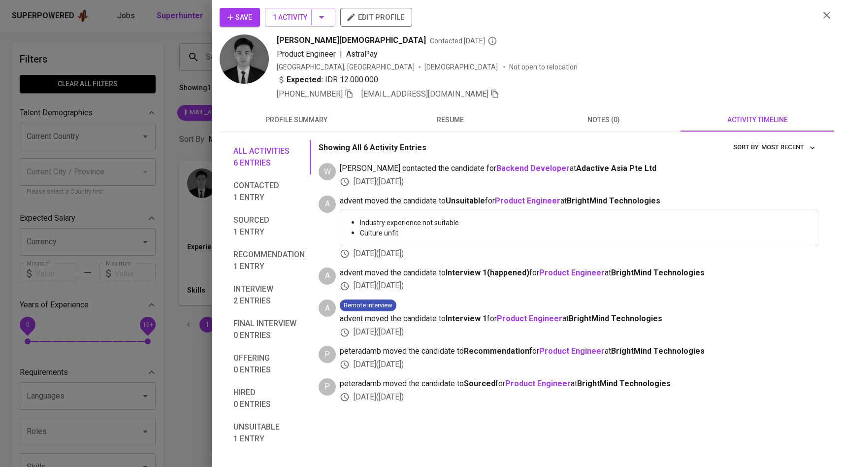
click at [240, 13] on span "Save" at bounding box center [239, 17] width 25 height 12
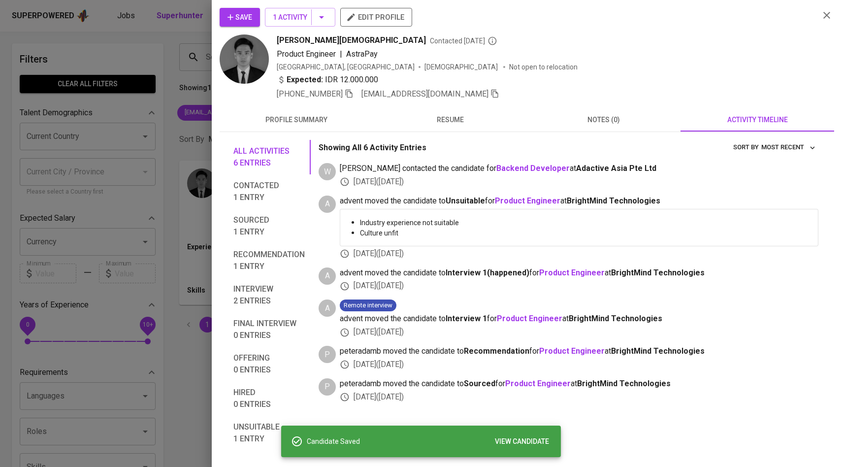
click at [173, 109] on div at bounding box center [421, 233] width 842 height 467
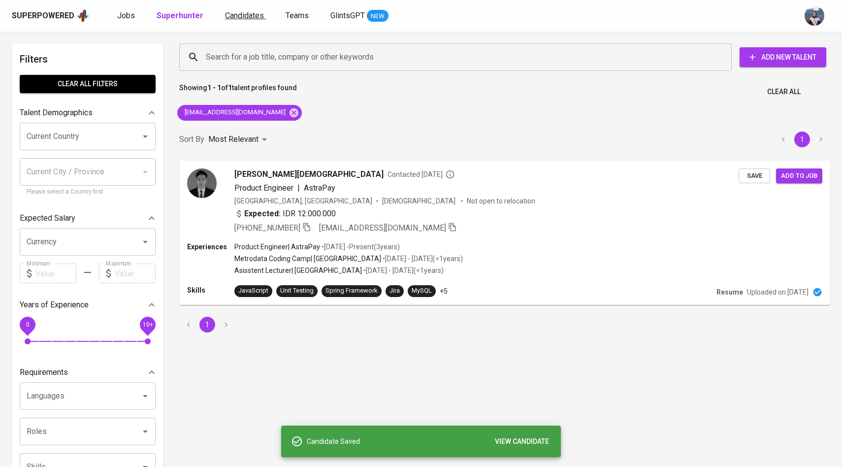
click at [235, 18] on span "Candidates" at bounding box center [244, 15] width 39 height 9
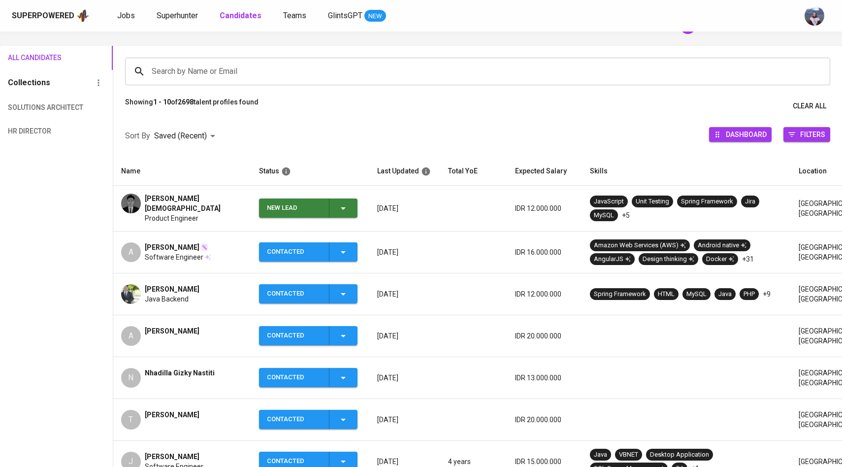
scroll to position [64, 0]
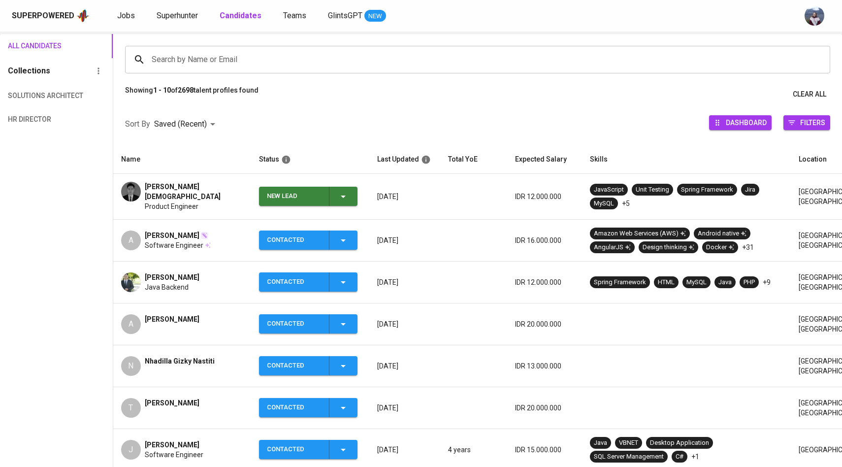
click at [343, 199] on icon "button" at bounding box center [343, 196] width 12 height 12
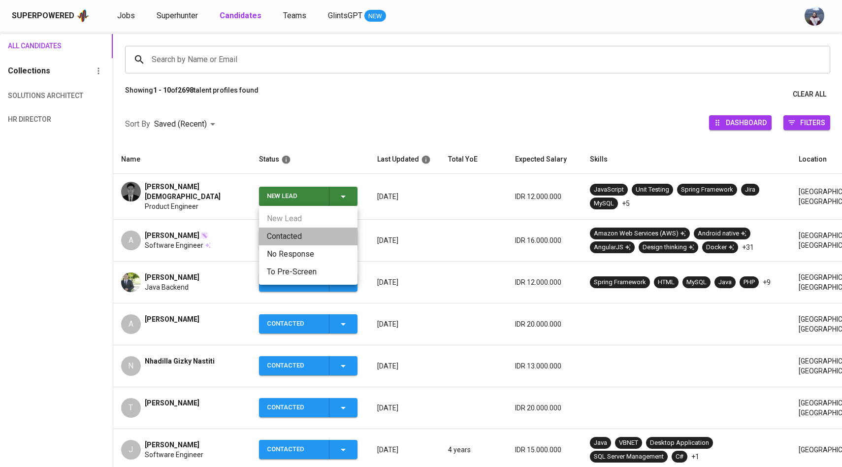
click at [300, 240] on li "Contacted" at bounding box center [308, 236] width 98 height 18
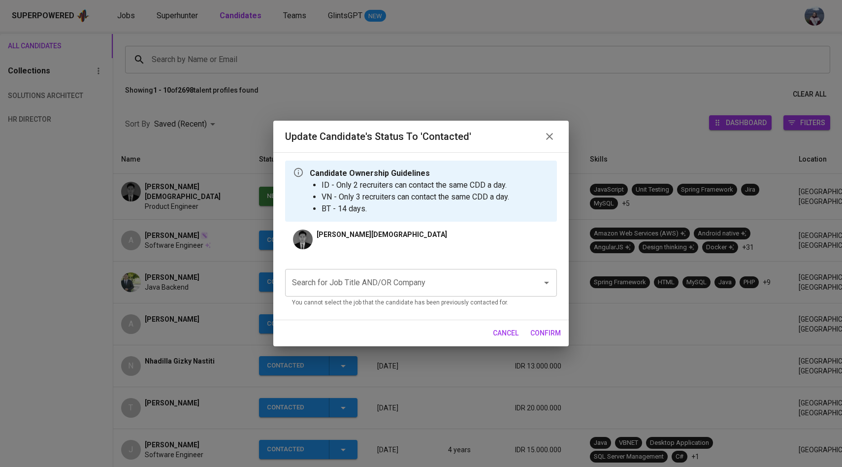
click at [351, 280] on input "Search for Job Title AND/OR Company" at bounding box center [406, 282] width 235 height 19
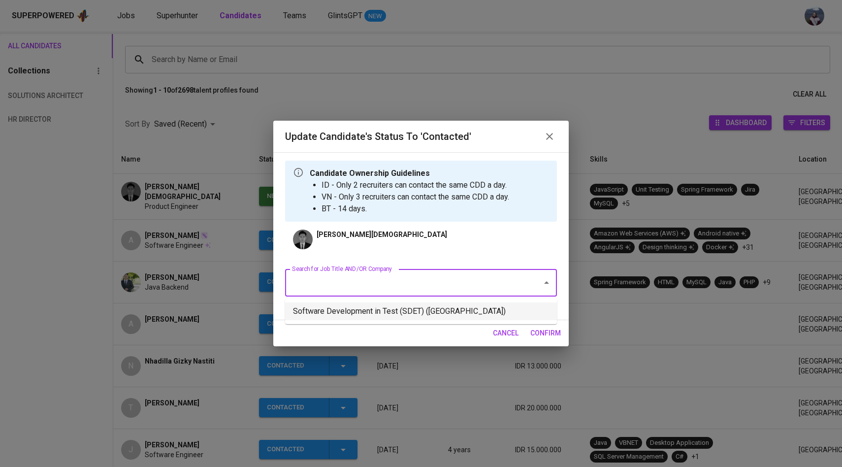
click at [363, 312] on li "Software Development in Test (SDET) (National University of Singapore)" at bounding box center [421, 311] width 272 height 18
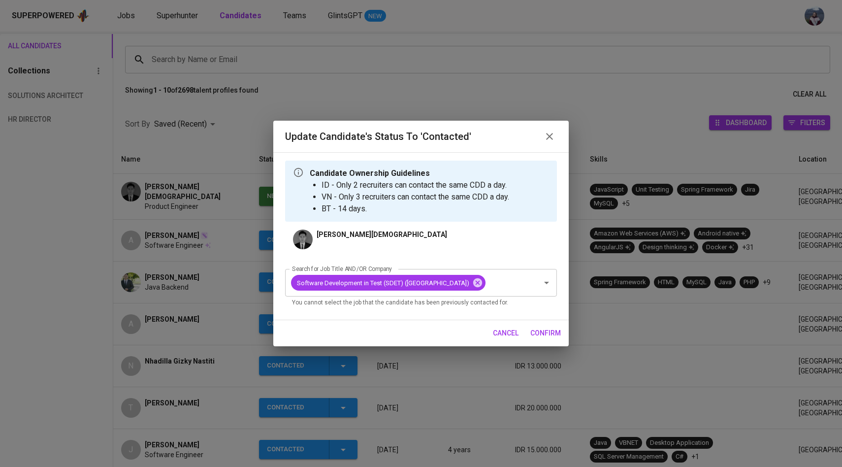
click at [536, 339] on span "confirm" at bounding box center [545, 333] width 31 height 12
